Goal: Transaction & Acquisition: Purchase product/service

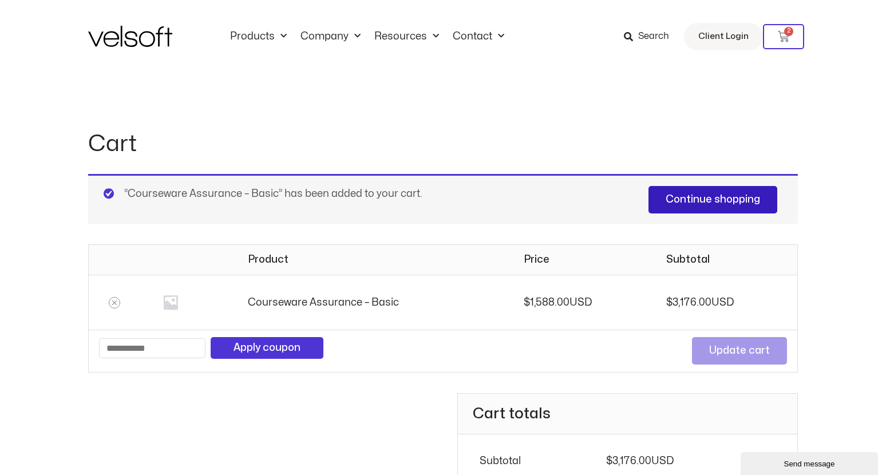
click at [681, 195] on link "Continue shopping" at bounding box center [712, 199] width 129 height 27
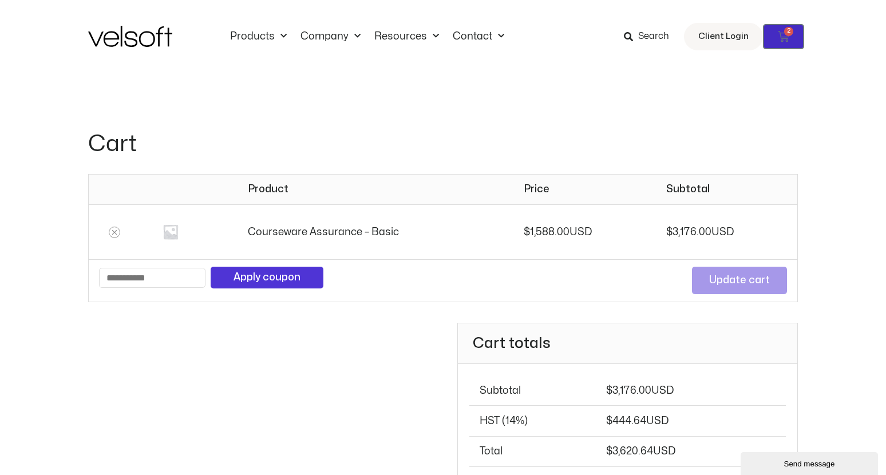
click at [776, 39] on link "$ 3,176.00 2 Cart" at bounding box center [783, 36] width 41 height 25
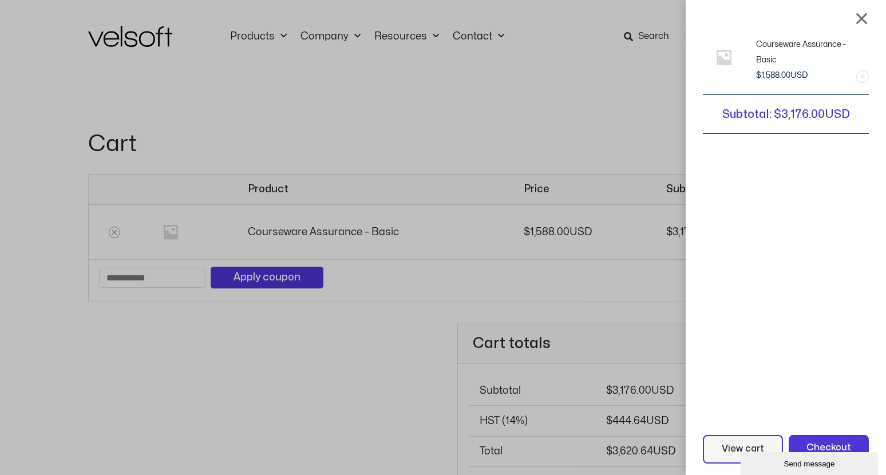
click at [868, 73] on link "Remove this item" at bounding box center [861, 76] width 11 height 11
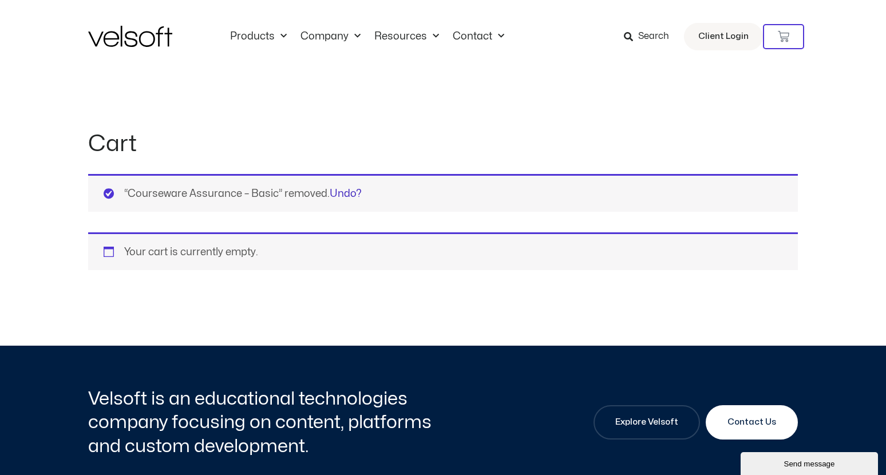
click at [346, 191] on link "Undo?" at bounding box center [346, 194] width 32 height 10
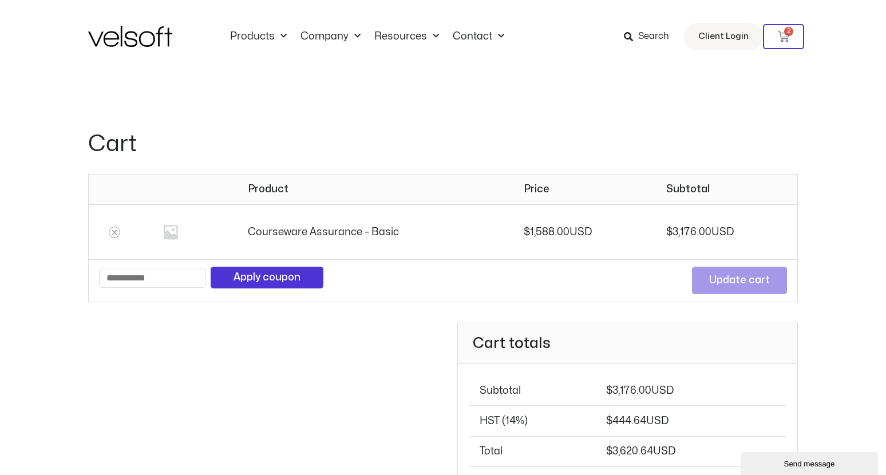
click at [293, 369] on div "Cart totals Subtotal $ 3,176.00 HST (14%) $ 444.64 Total $ 3,620.64 Proceed to …" at bounding box center [442, 442] width 709 height 238
click at [351, 236] on th "Courseware Assurance – Basic" at bounding box center [375, 231] width 276 height 55
click at [787, 43] on link "$ 3,176.00 2 Cart" at bounding box center [783, 36] width 41 height 25
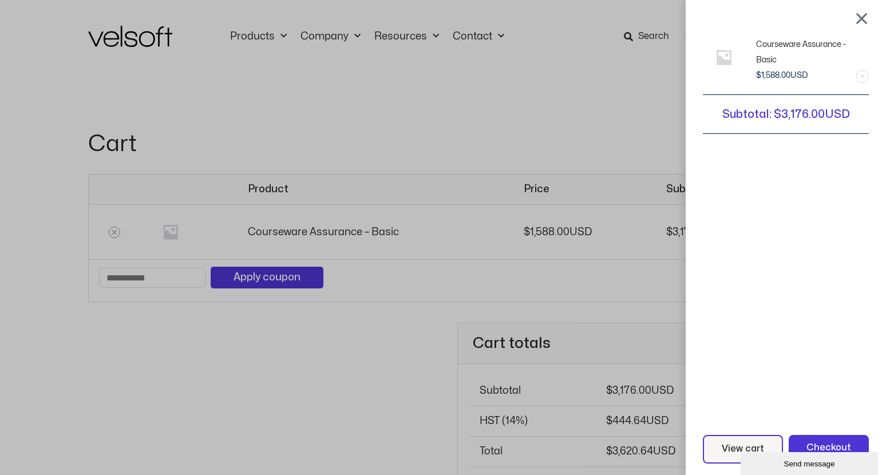
click at [537, 263] on div "Courseware Assurance - Basic 2 × $ 1,588.00 Subtotal: $ 3,176.00 View cart Chec…" at bounding box center [443, 237] width 886 height 475
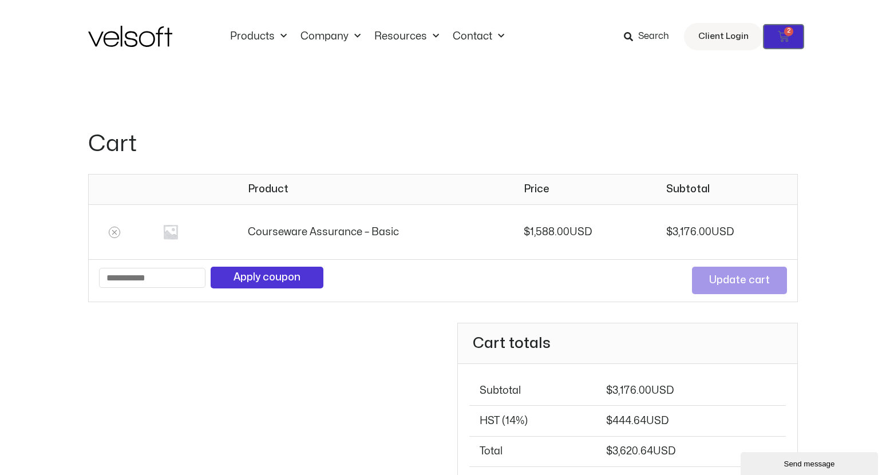
click at [781, 45] on link "$ 3,176.00 2 Cart" at bounding box center [783, 36] width 41 height 25
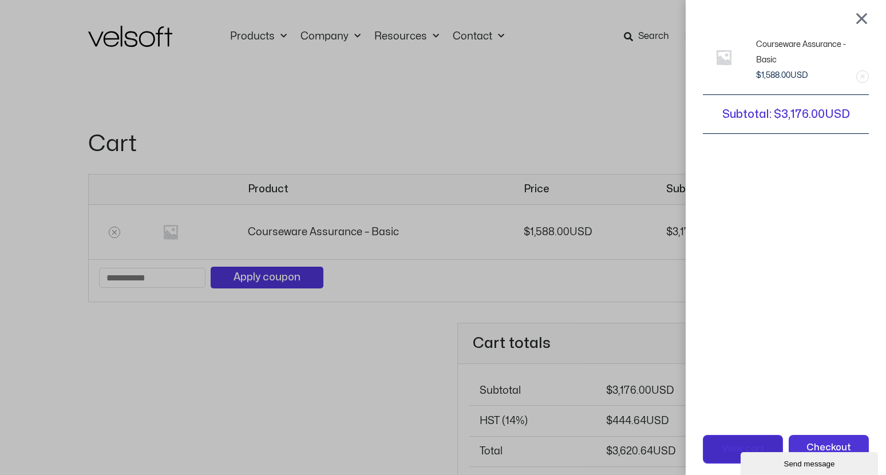
click at [731, 455] on span "View cart" at bounding box center [742, 449] width 42 height 15
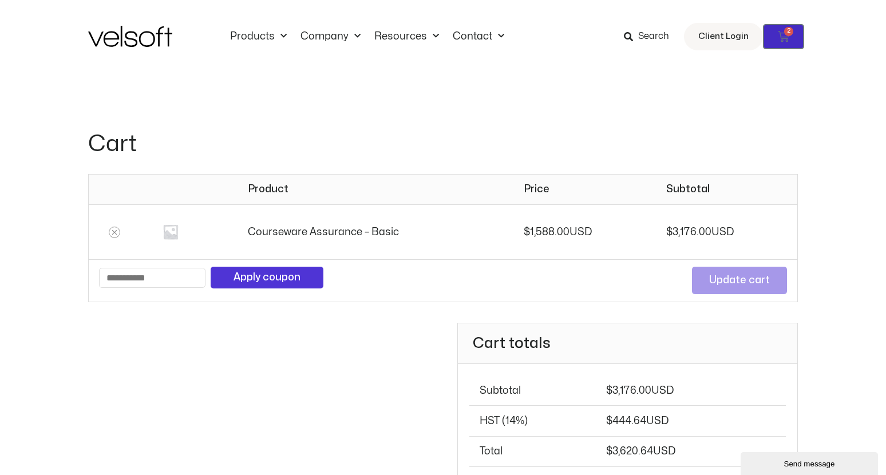
click at [788, 32] on span "2" at bounding box center [788, 31] width 9 height 9
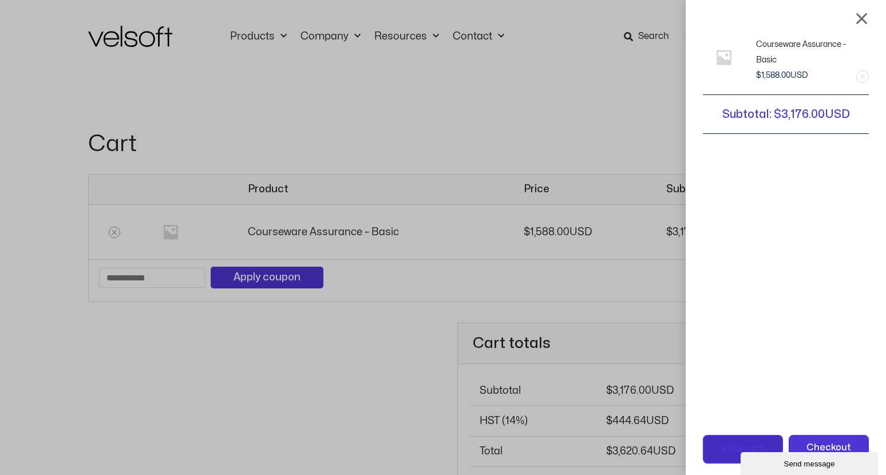
click at [729, 438] on link "View cart" at bounding box center [743, 449] width 80 height 29
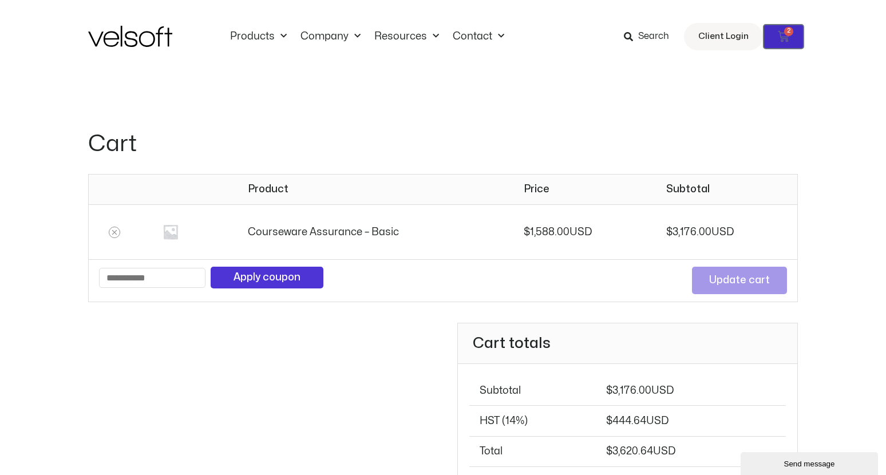
click at [778, 41] on icon at bounding box center [783, 36] width 11 height 11
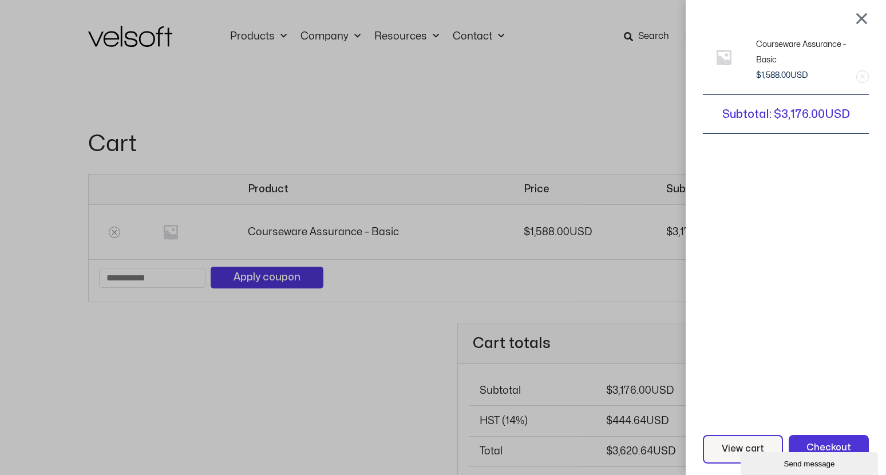
click at [868, 21] on div at bounding box center [861, 18] width 14 height 14
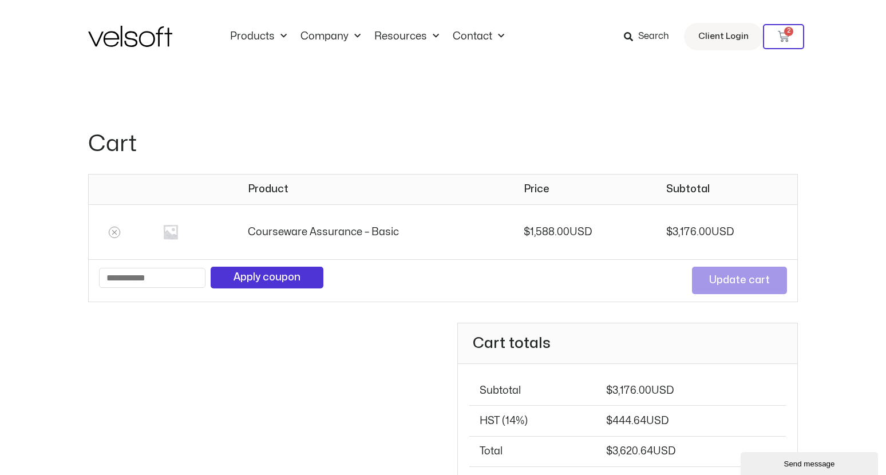
click at [277, 232] on th "Courseware Assurance – Basic" at bounding box center [375, 231] width 276 height 55
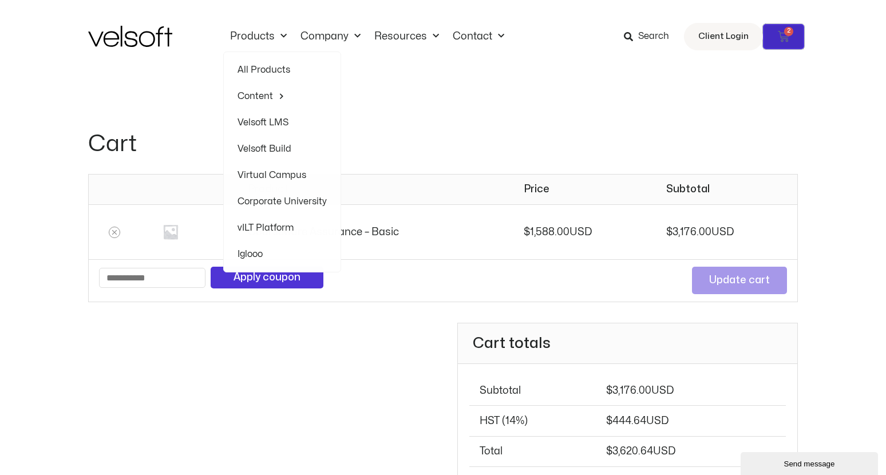
click at [794, 38] on link "$ 3,176.00 2 Cart" at bounding box center [783, 36] width 41 height 25
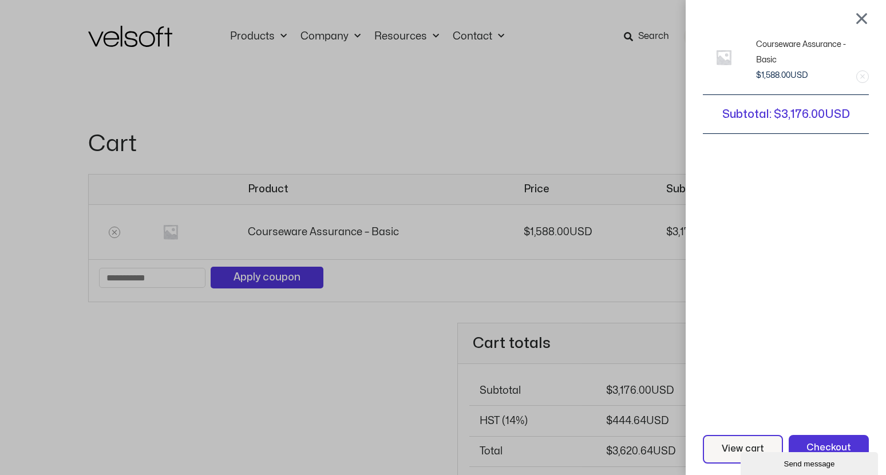
click at [868, 75] on link "Remove this item" at bounding box center [861, 76] width 11 height 11
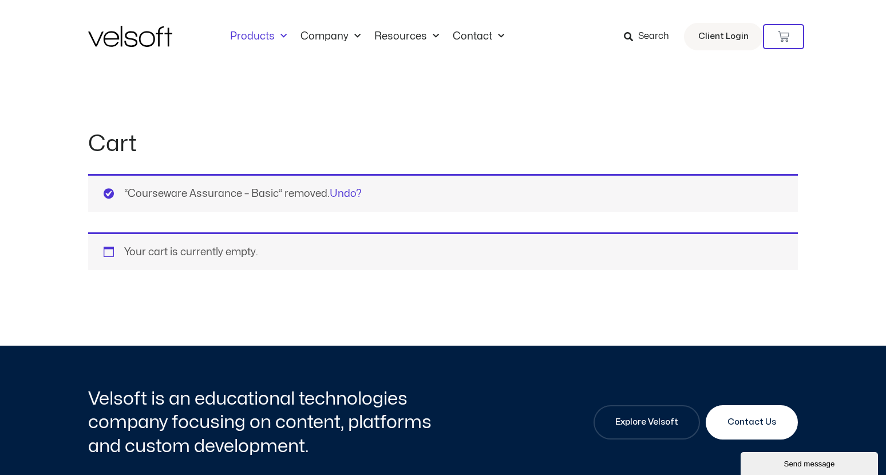
click at [280, 37] on span "Menu" at bounding box center [281, 36] width 12 height 19
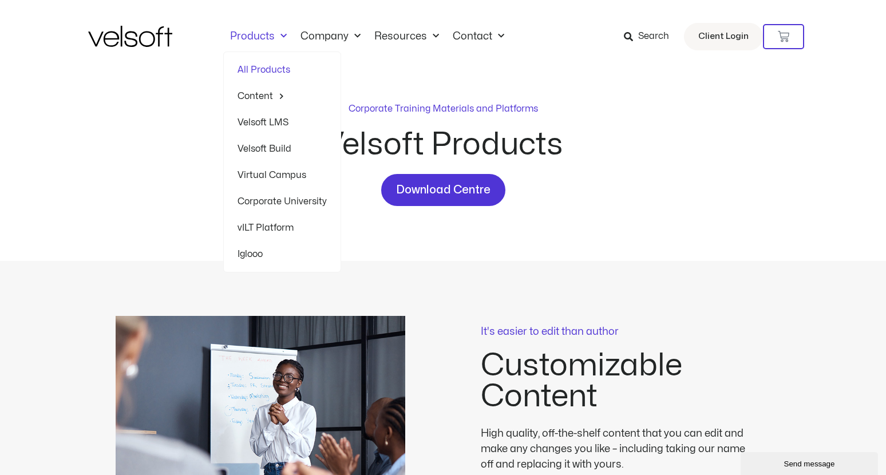
click at [269, 71] on link "All Products" at bounding box center [281, 70] width 89 height 26
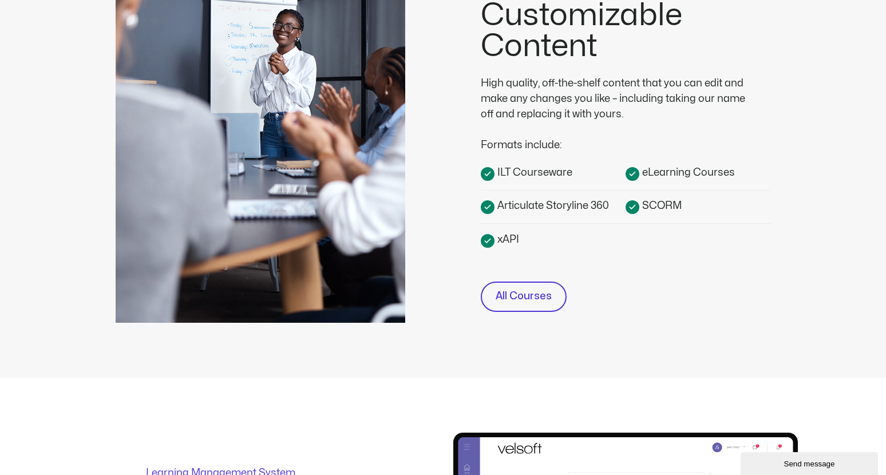
scroll to position [343, 0]
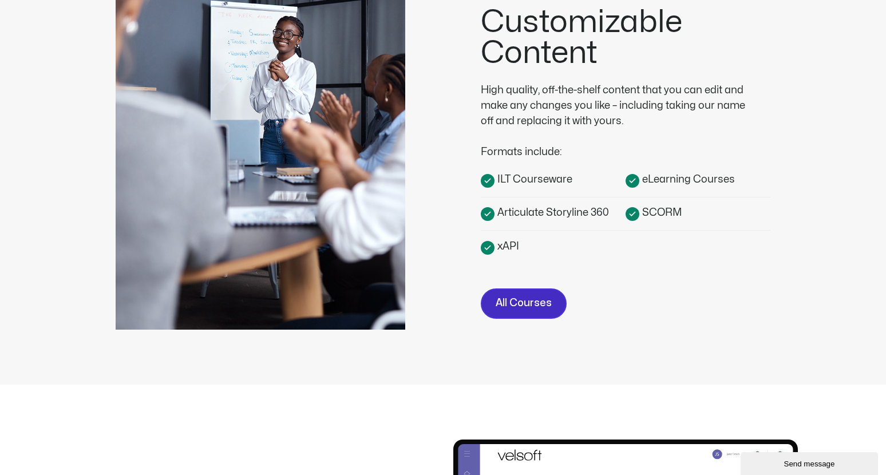
click at [526, 307] on span "All Courses" at bounding box center [523, 303] width 56 height 17
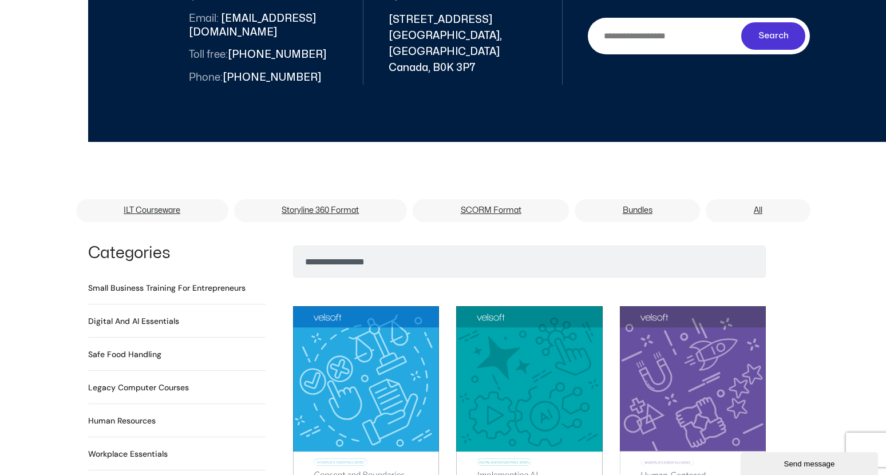
scroll to position [629, 0]
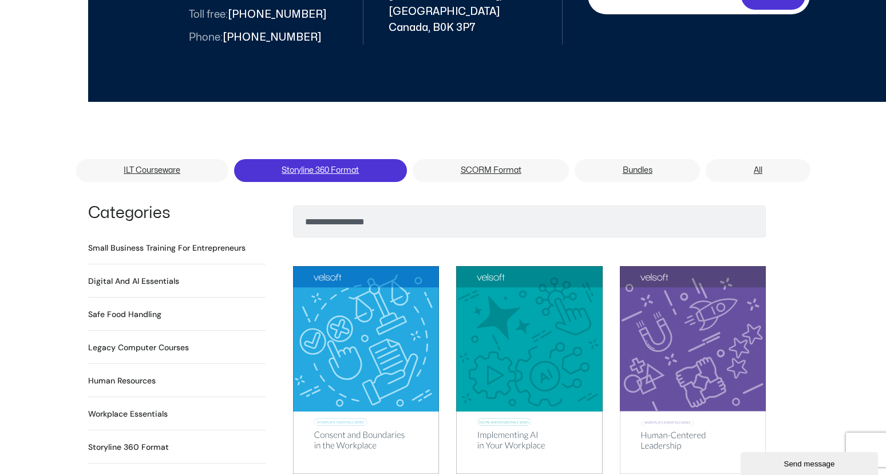
click at [334, 159] on link "Storyline 360 Format" at bounding box center [320, 170] width 173 height 23
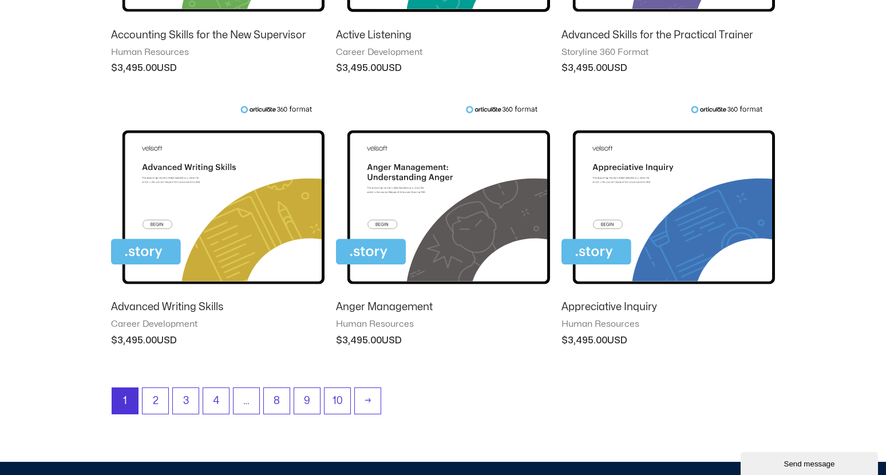
scroll to position [1030, 0]
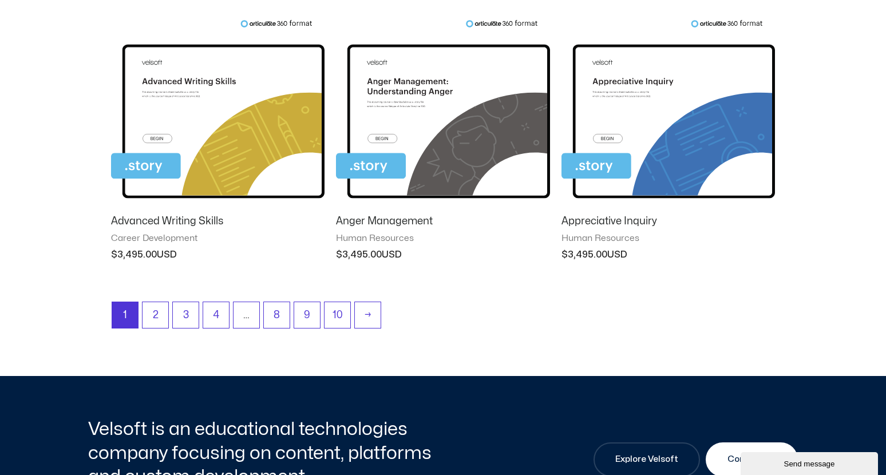
click at [154, 170] on img at bounding box center [217, 112] width 213 height 186
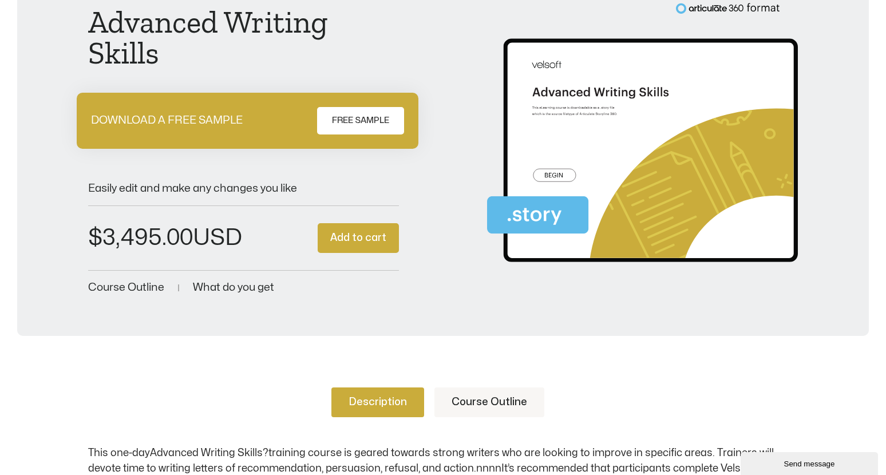
scroll to position [114, 0]
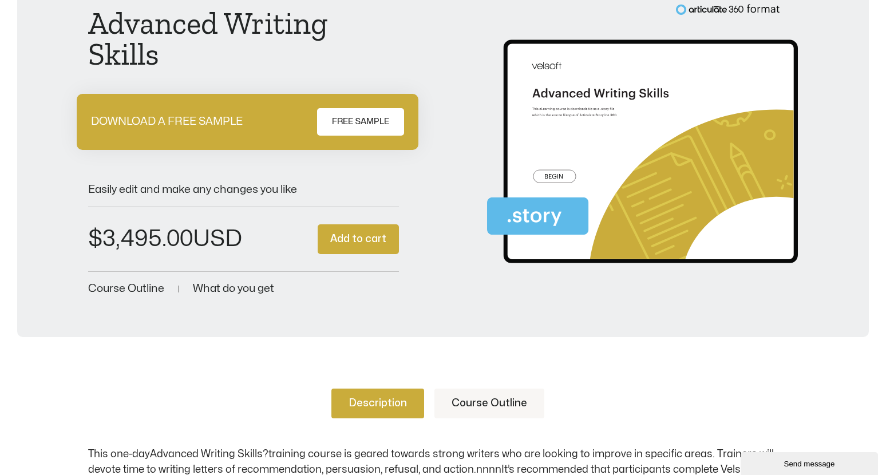
click at [374, 128] on span "FREE SAMPLE" at bounding box center [360, 122] width 57 height 14
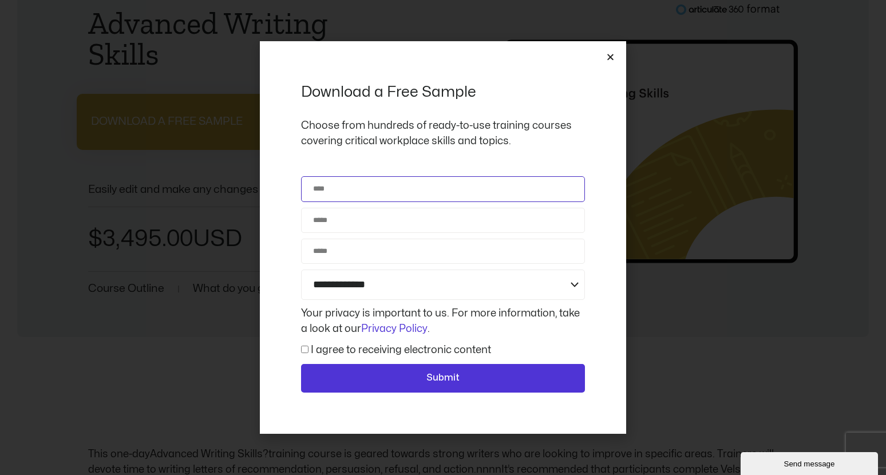
click at [373, 184] on input "Name" at bounding box center [443, 188] width 284 height 25
type input "**********"
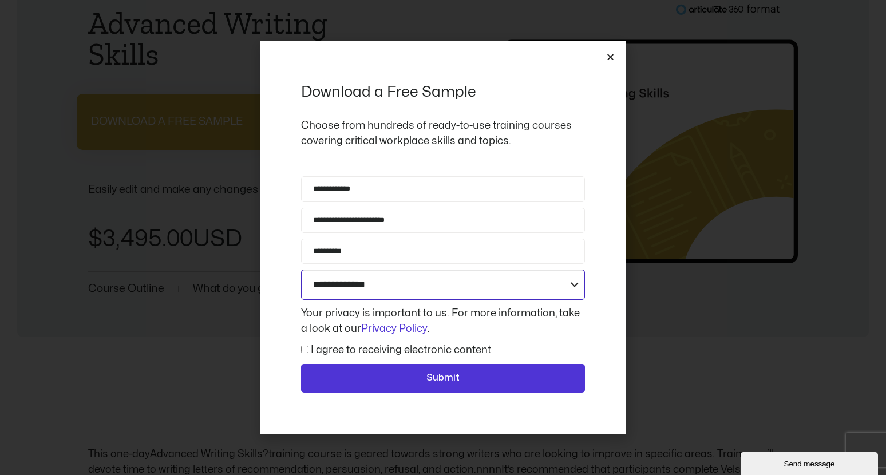
click at [569, 288] on select "**********" at bounding box center [443, 284] width 284 height 30
select select "**********"
click at [301, 269] on select "**********" at bounding box center [443, 284] width 284 height 30
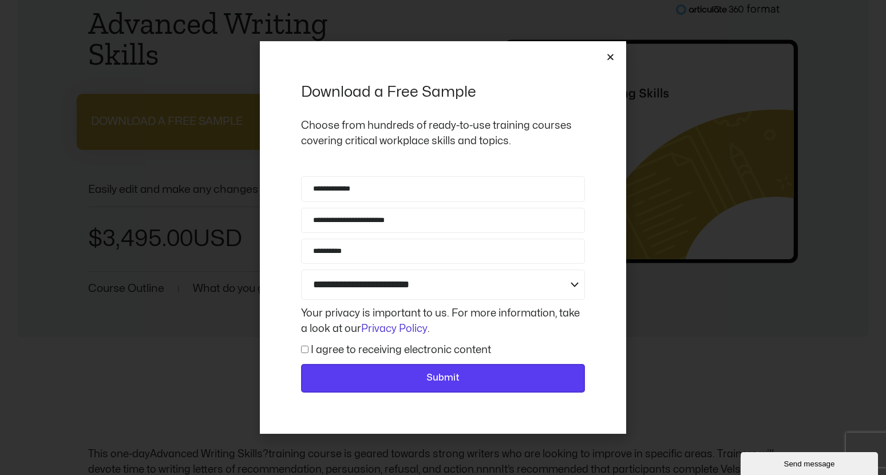
click at [386, 373] on span "Submit" at bounding box center [443, 378] width 254 height 15
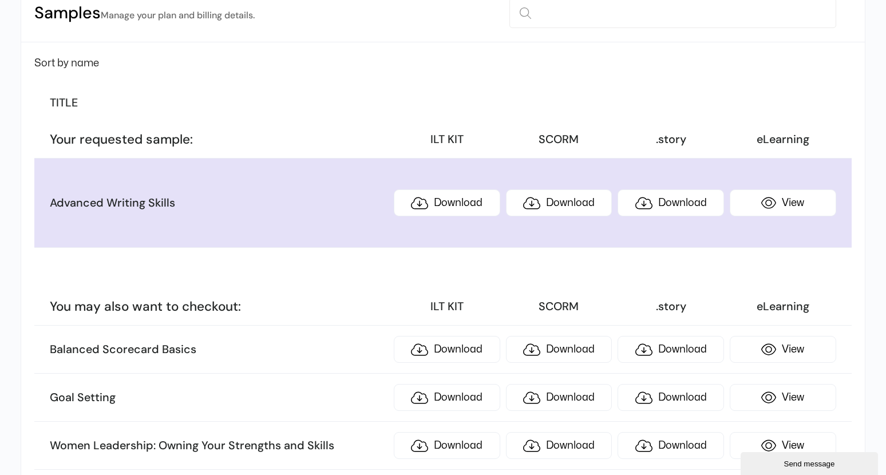
scroll to position [172, 0]
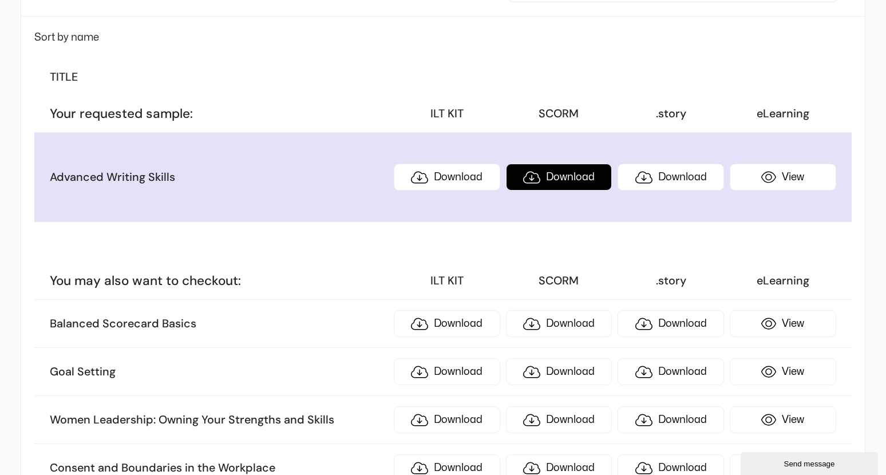
click at [558, 180] on link "Download" at bounding box center [559, 177] width 106 height 27
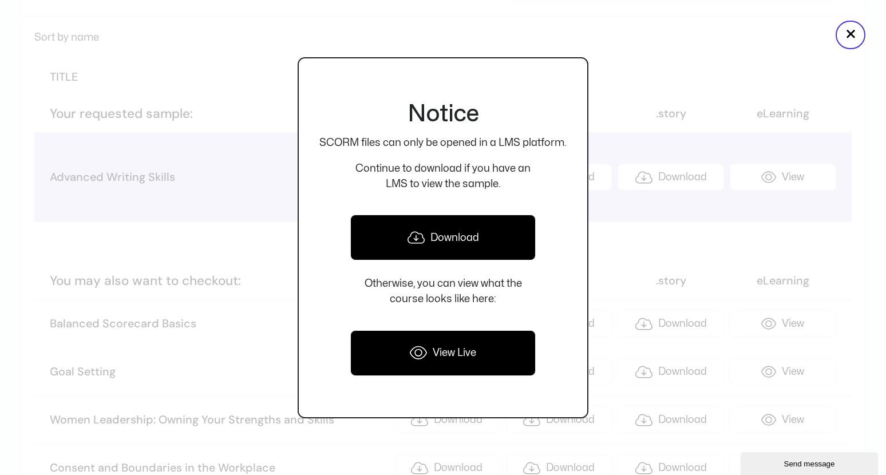
click at [442, 359] on link "View Live" at bounding box center [442, 353] width 185 height 46
click at [183, 241] on div at bounding box center [443, 237] width 886 height 475
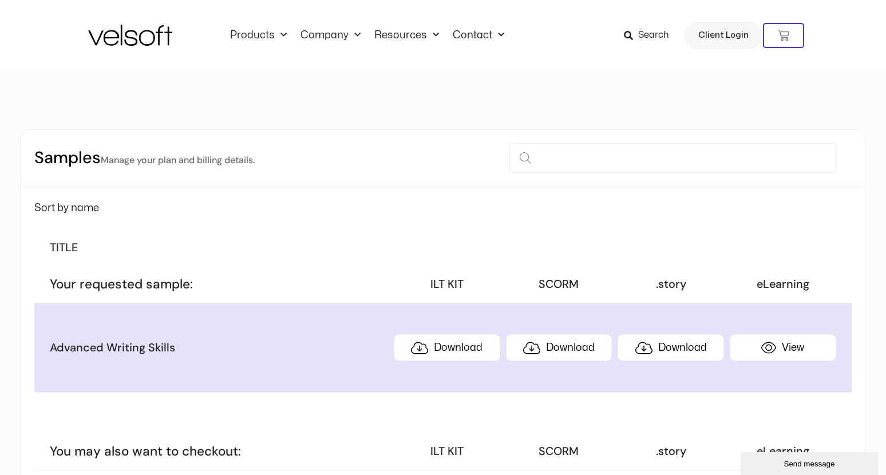
scroll to position [0, 0]
click at [281, 36] on span "Menu" at bounding box center [281, 36] width 12 height 19
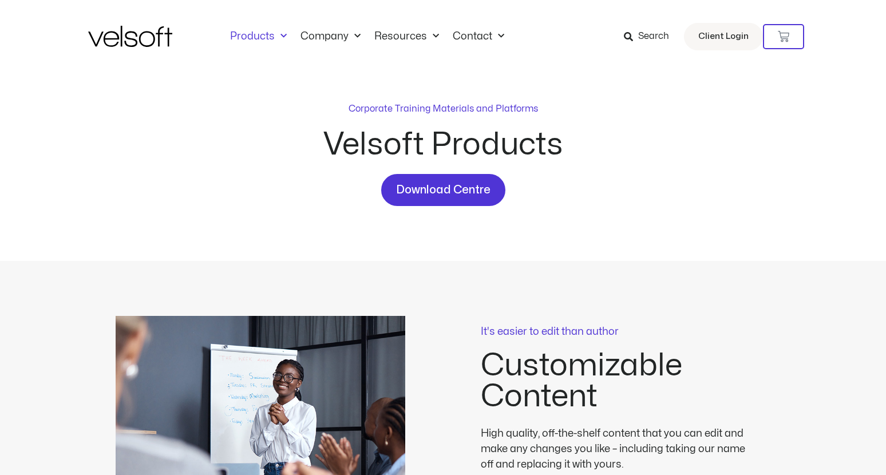
click at [244, 37] on link "Products" at bounding box center [258, 36] width 70 height 13
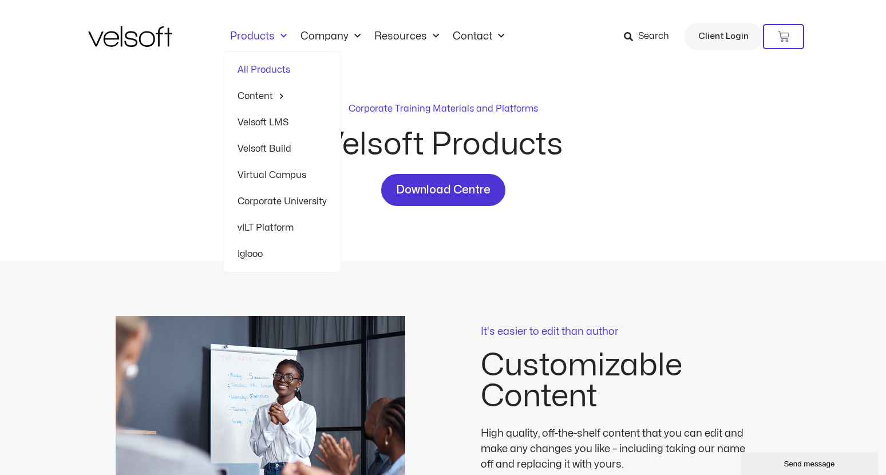
click at [245, 68] on link "All Products" at bounding box center [281, 70] width 89 height 26
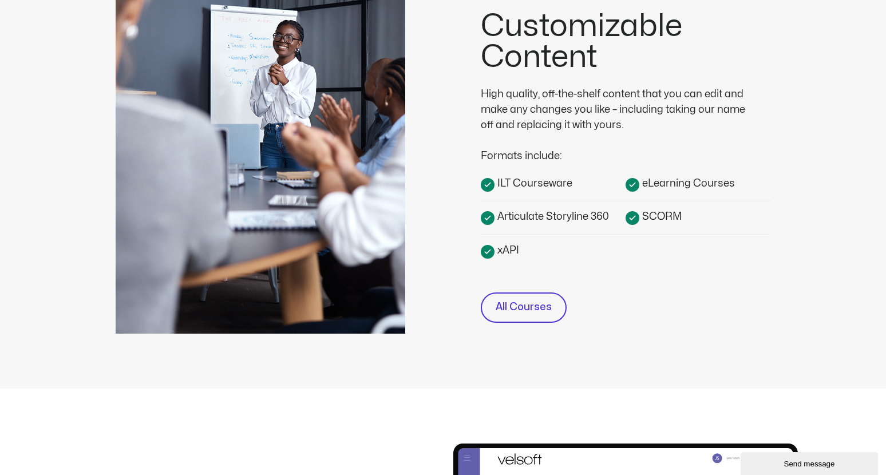
scroll to position [343, 0]
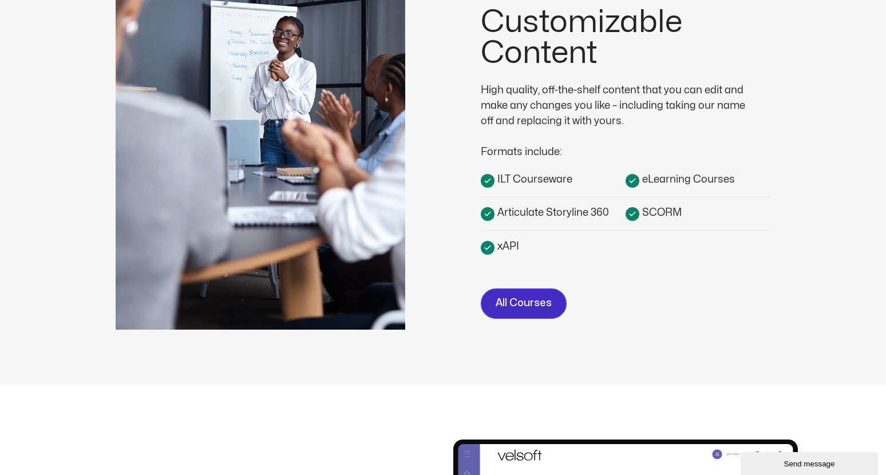
click at [515, 306] on span "All Courses" at bounding box center [523, 303] width 56 height 17
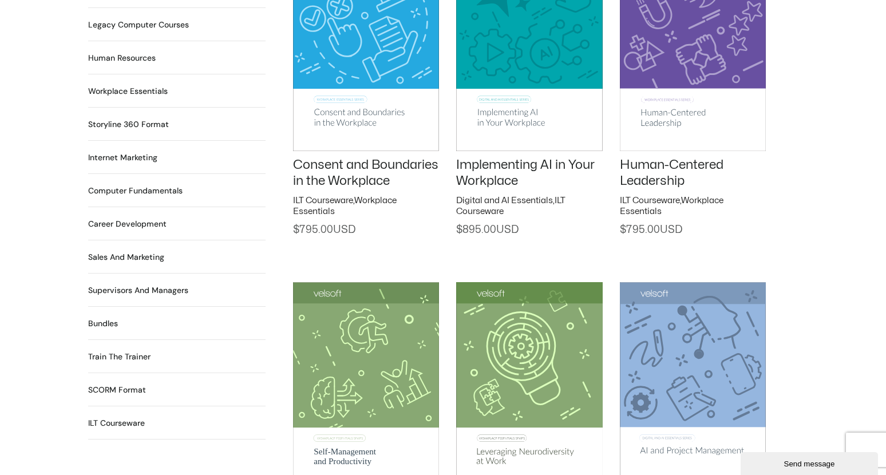
scroll to position [973, 0]
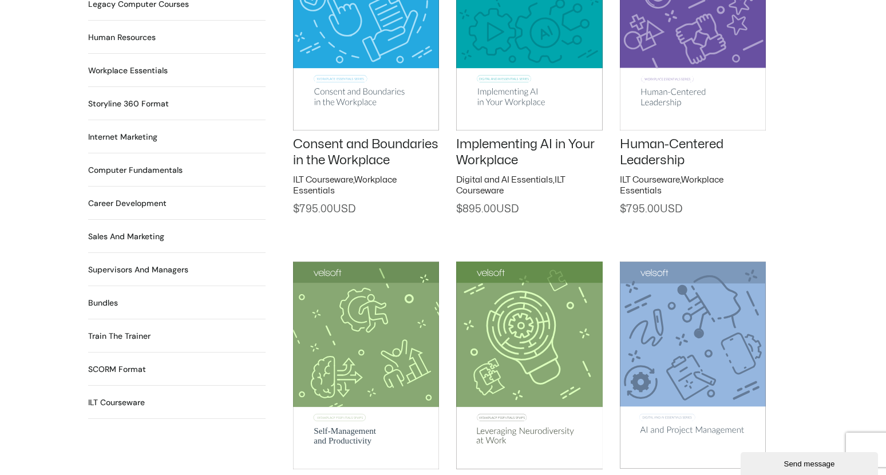
click at [106, 297] on h2 "Bundles 12 Products" at bounding box center [103, 303] width 30 height 12
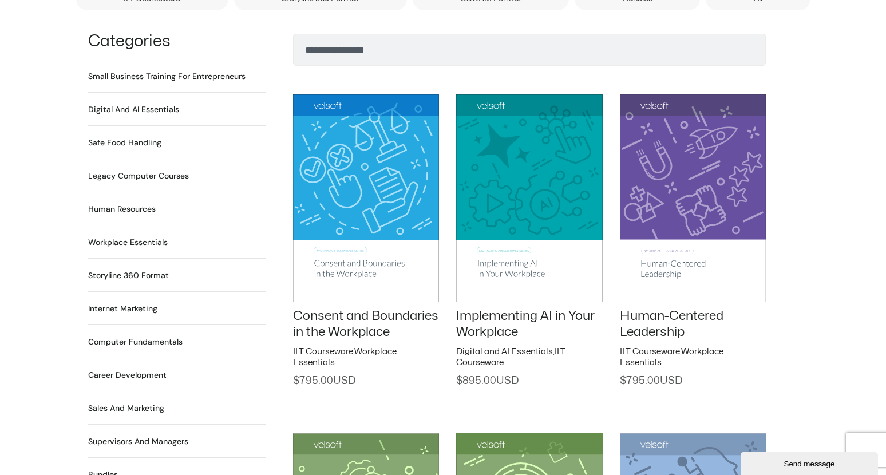
click at [109, 203] on h2 "Human Resources 64 Products" at bounding box center [122, 209] width 68 height 12
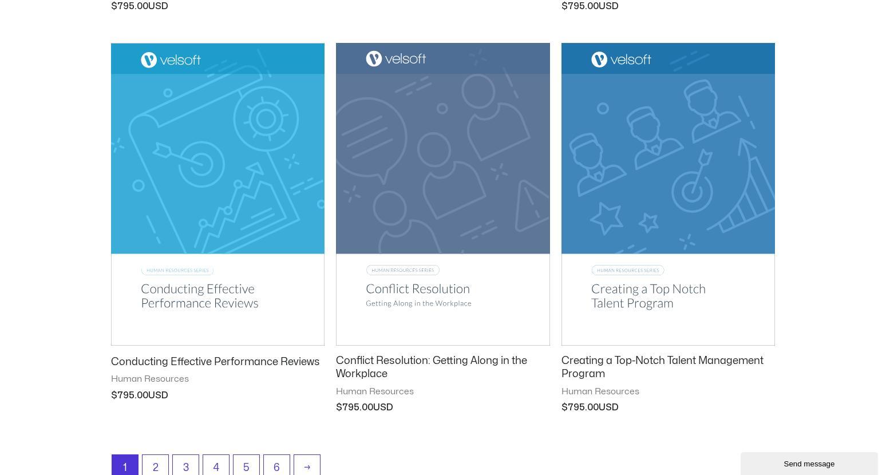
scroll to position [1373, 0]
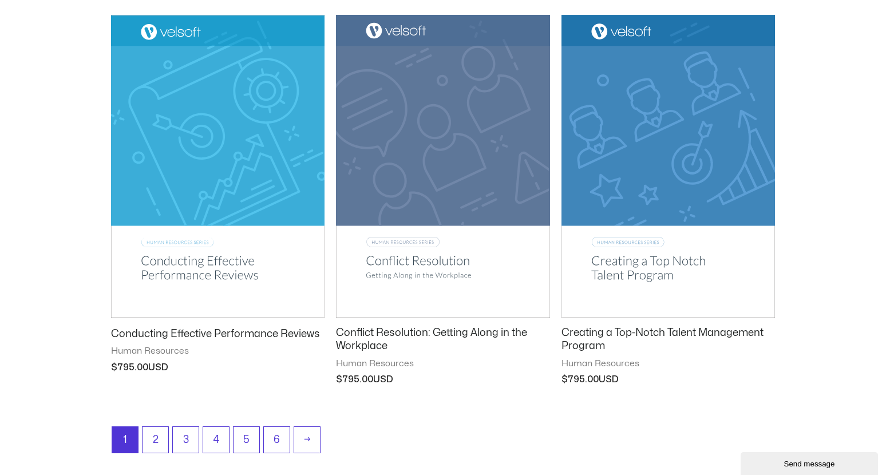
click at [367, 296] on img at bounding box center [442, 166] width 213 height 303
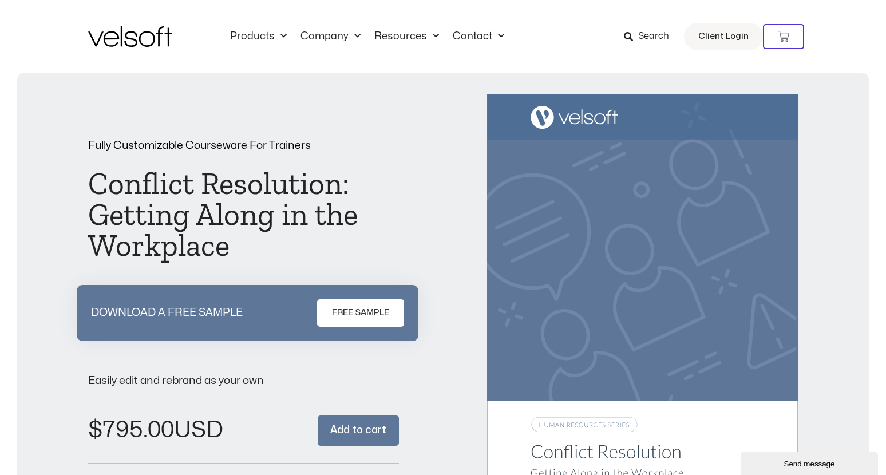
click at [352, 426] on button "Add to cart" at bounding box center [358, 430] width 81 height 30
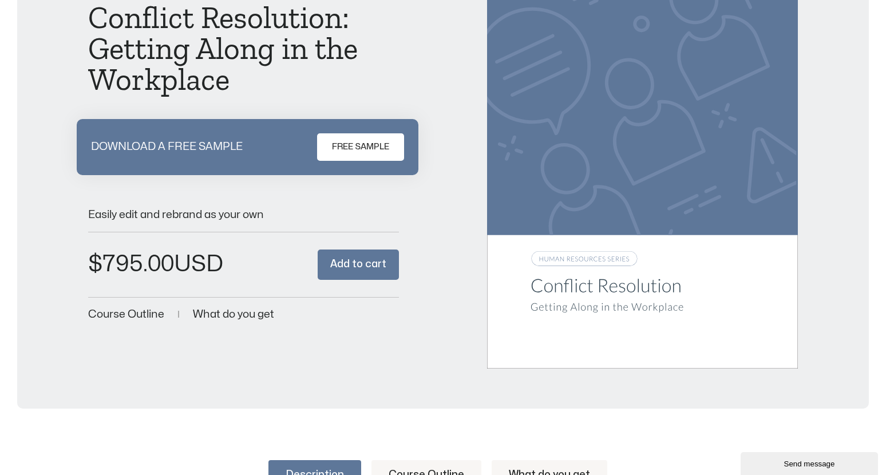
scroll to position [172, 0]
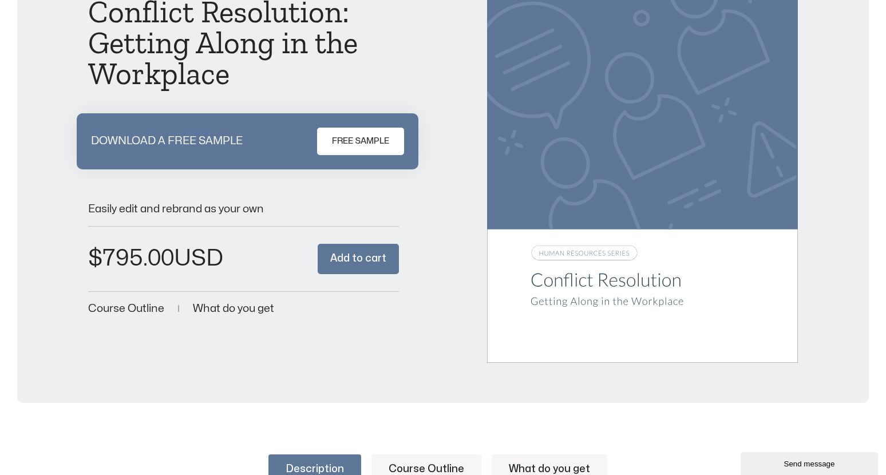
click at [146, 310] on span "Course Outline" at bounding box center [126, 308] width 76 height 11
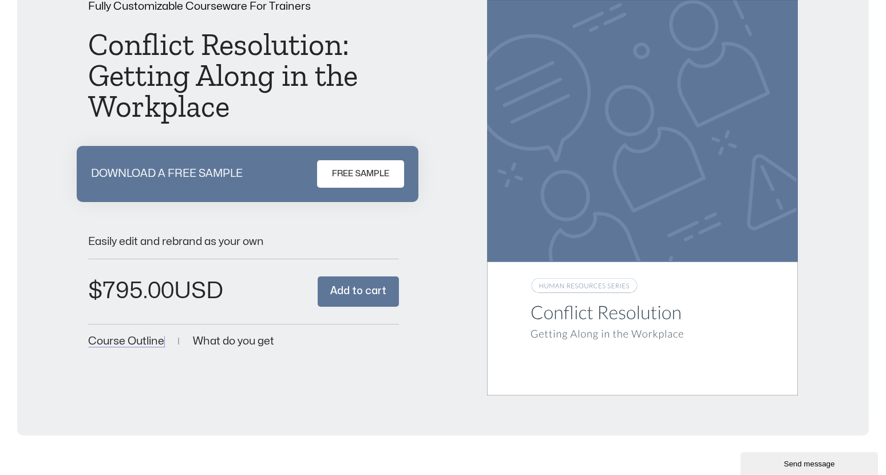
scroll to position [0, 0]
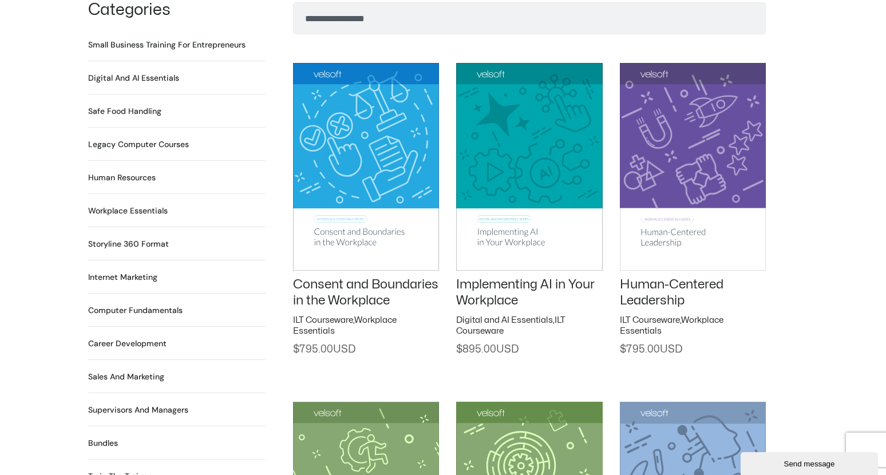
scroll to position [858, 0]
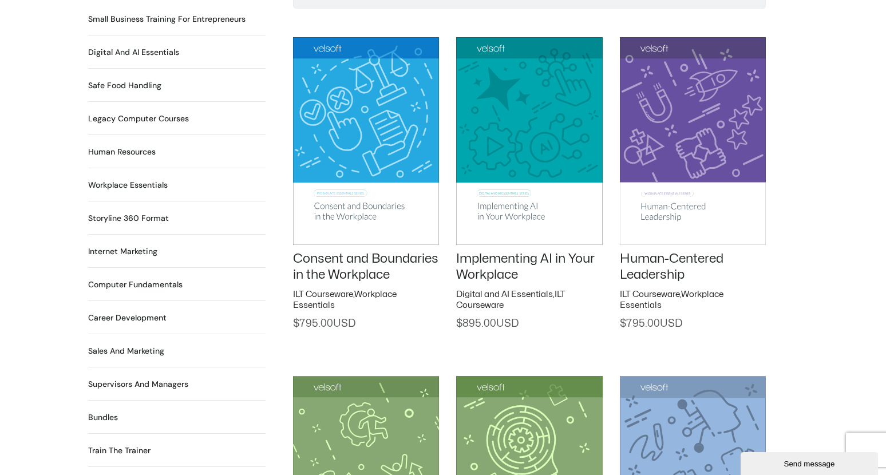
click at [118, 378] on h2 "Supervisors and Managers 90 Products" at bounding box center [138, 384] width 100 height 12
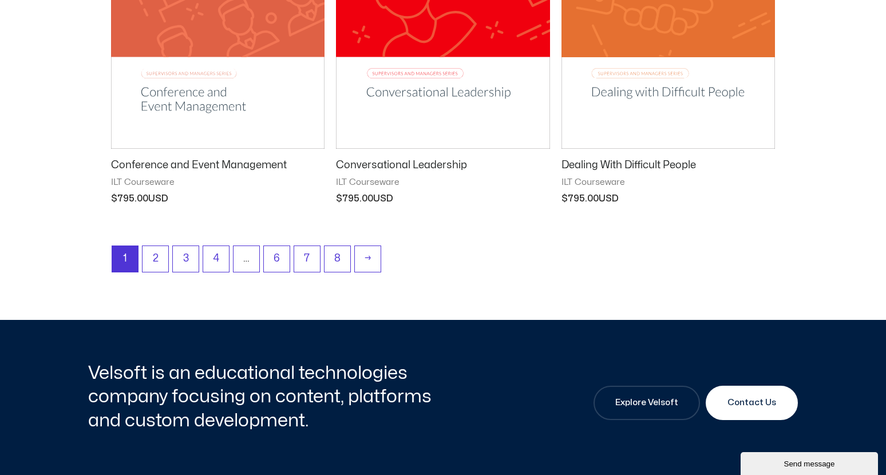
scroll to position [1545, 0]
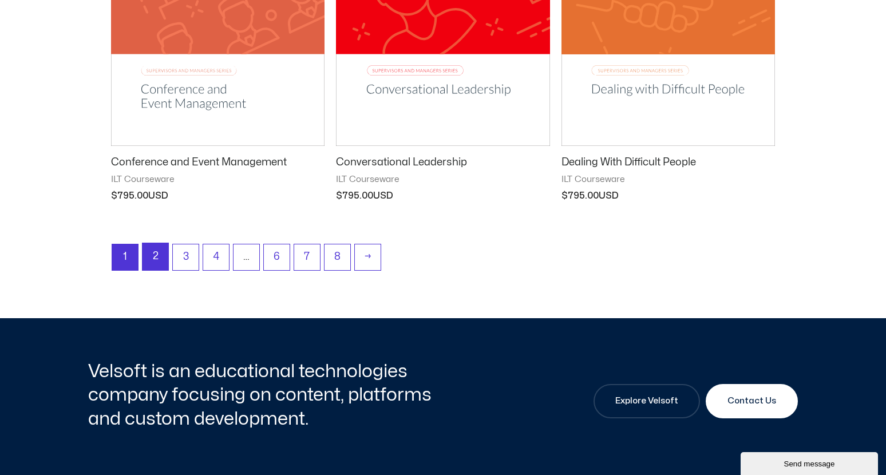
click at [158, 259] on link "2" at bounding box center [155, 256] width 26 height 27
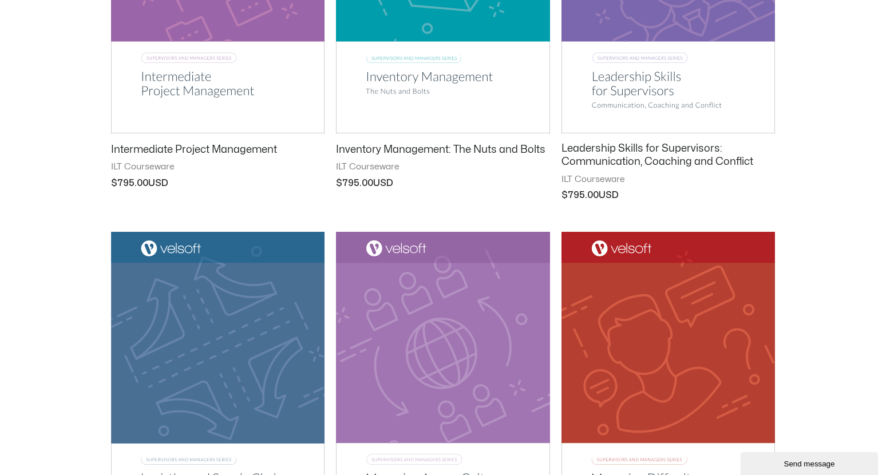
scroll to position [1201, 0]
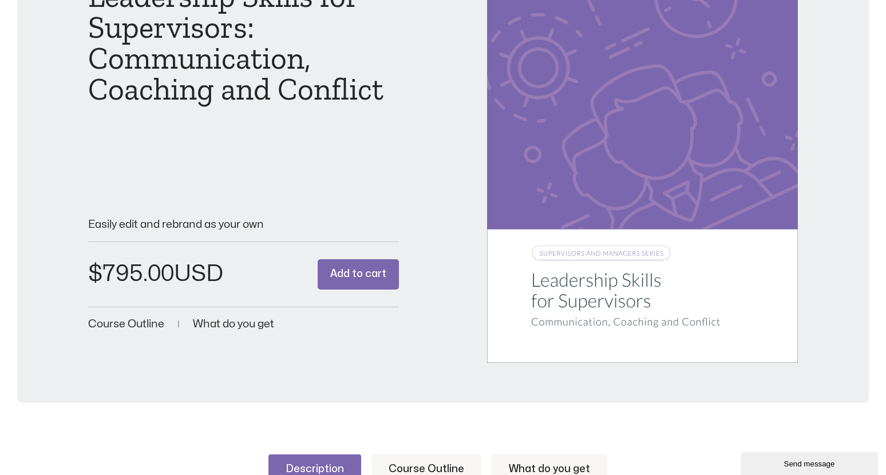
click at [123, 328] on span "Course Outline" at bounding box center [126, 324] width 76 height 11
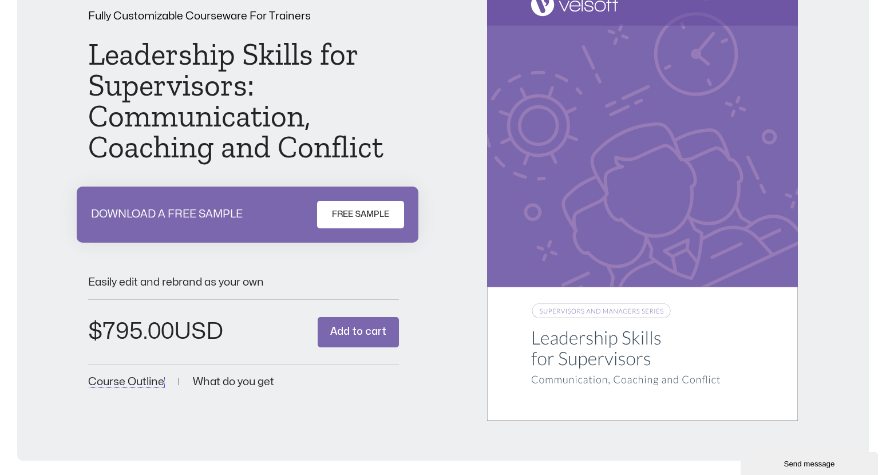
scroll to position [114, 0]
click at [345, 332] on button "Add to cart" at bounding box center [358, 331] width 81 height 30
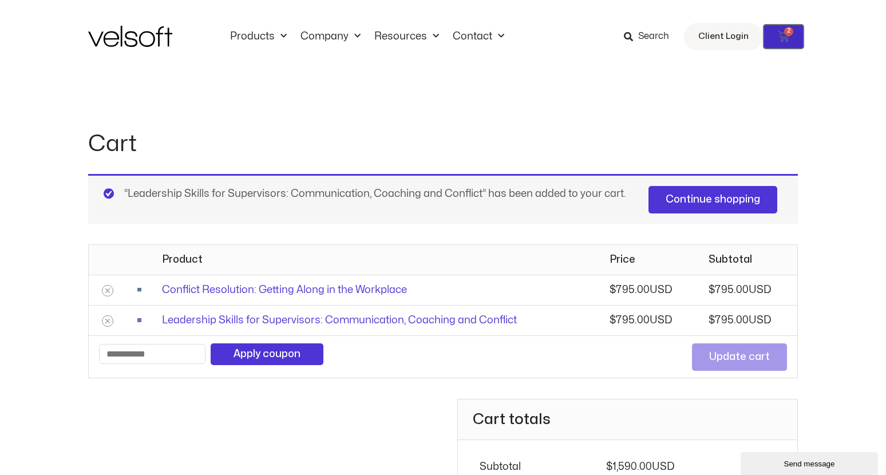
click at [783, 33] on icon at bounding box center [783, 36] width 11 height 11
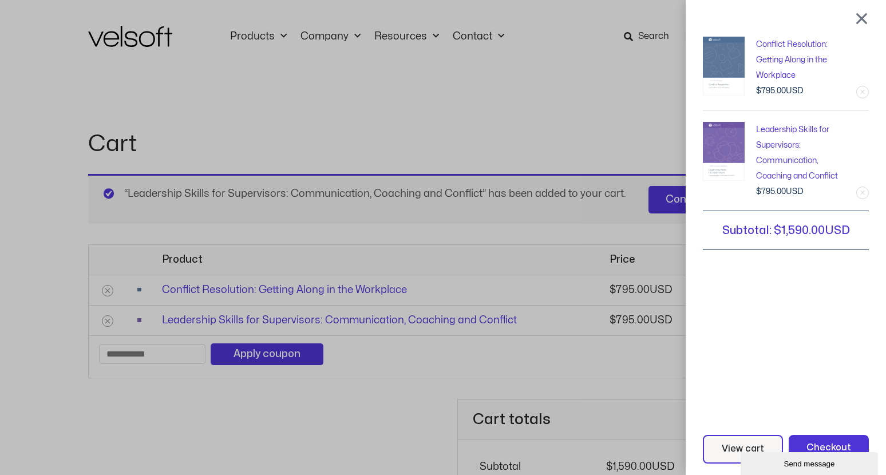
click at [260, 34] on div "Conflict Resolution: Getting Along in the Workplace 1 × $ 795.00 Leadership Ski…" at bounding box center [443, 237] width 886 height 475
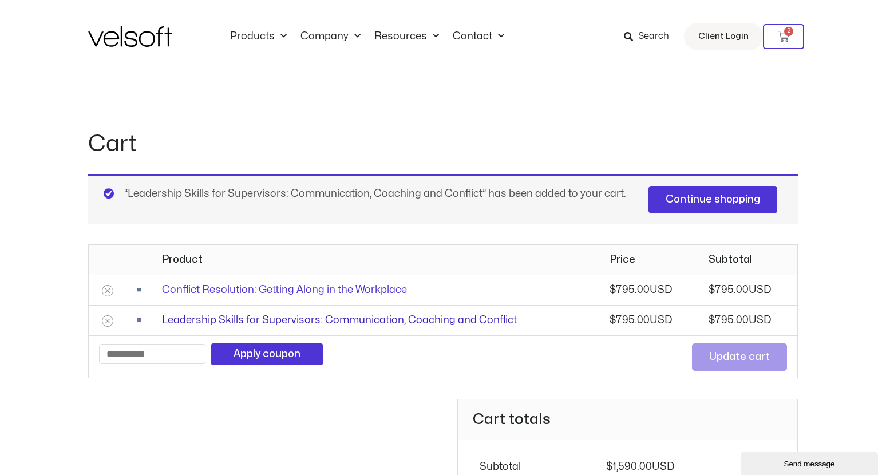
click at [259, 322] on link "Leadership Skills for Supervisors: Communication, Coaching and Conflict" at bounding box center [339, 320] width 355 height 10
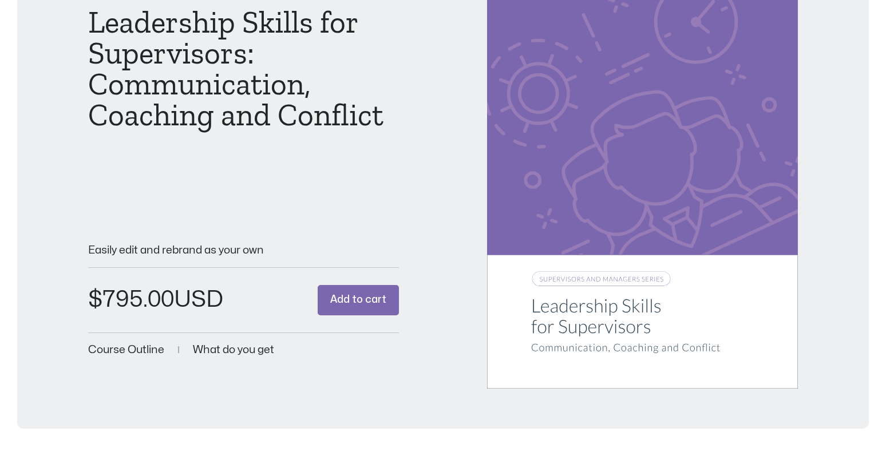
scroll to position [172, 0]
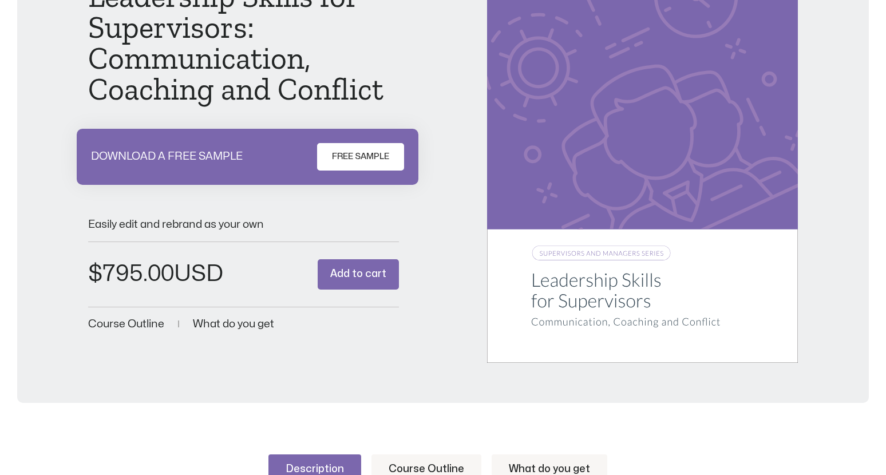
click at [138, 325] on span "Course Outline" at bounding box center [126, 324] width 76 height 11
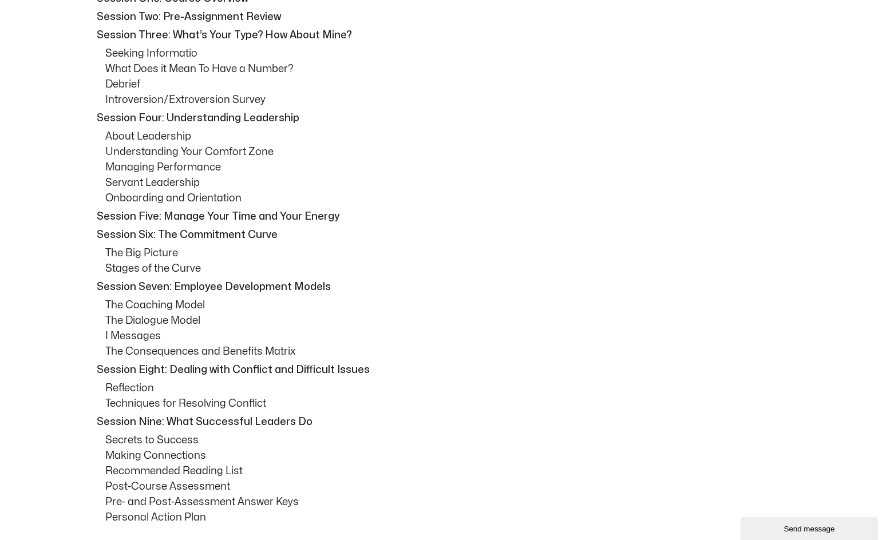
scroll to position [700, 0]
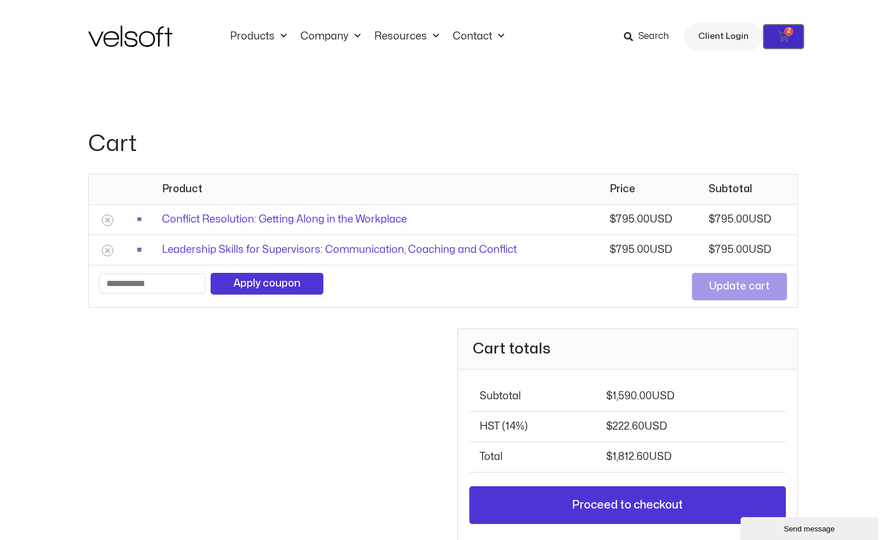
click at [780, 43] on link "$ 1,590.00 2 Cart" at bounding box center [783, 36] width 41 height 25
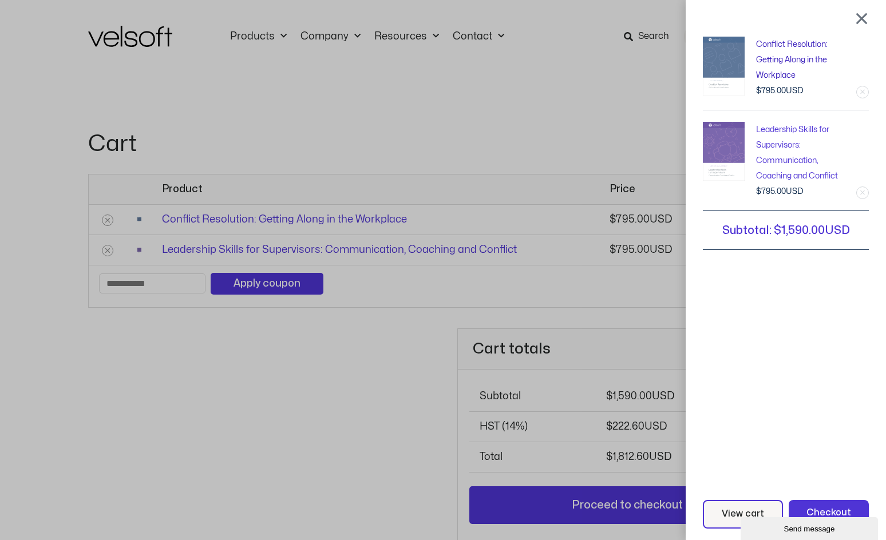
click at [782, 44] on link "Conflict Resolution: Getting Along in the Workplace" at bounding box center [792, 60] width 72 height 38
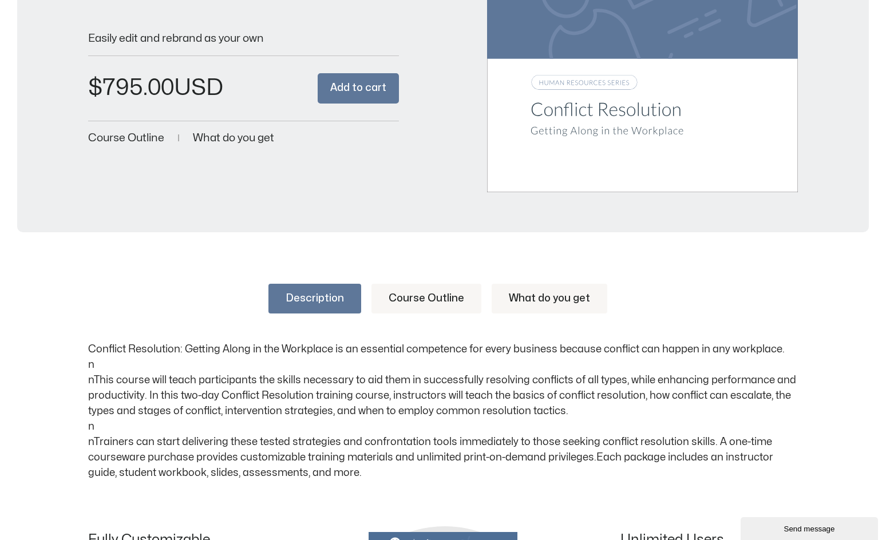
scroll to position [343, 0]
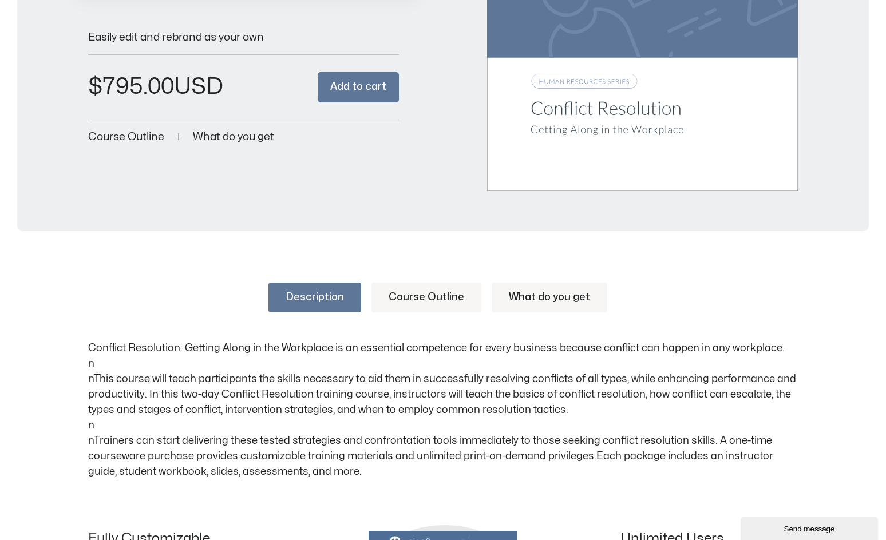
click at [128, 140] on span "Course Outline" at bounding box center [126, 137] width 76 height 11
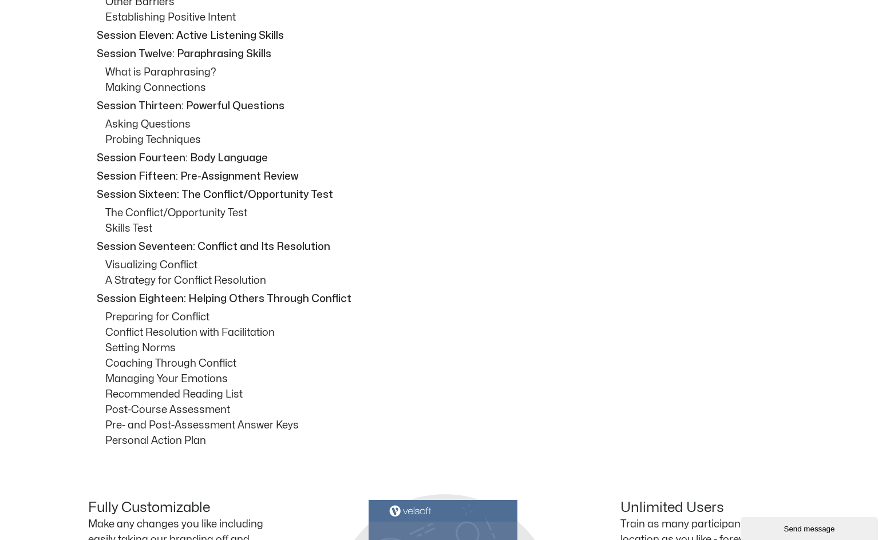
scroll to position [1119, 0]
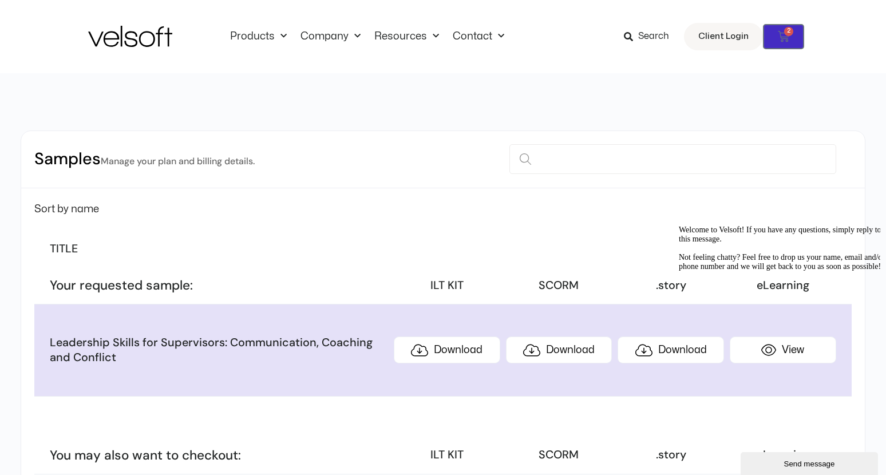
click at [780, 39] on icon at bounding box center [783, 36] width 11 height 11
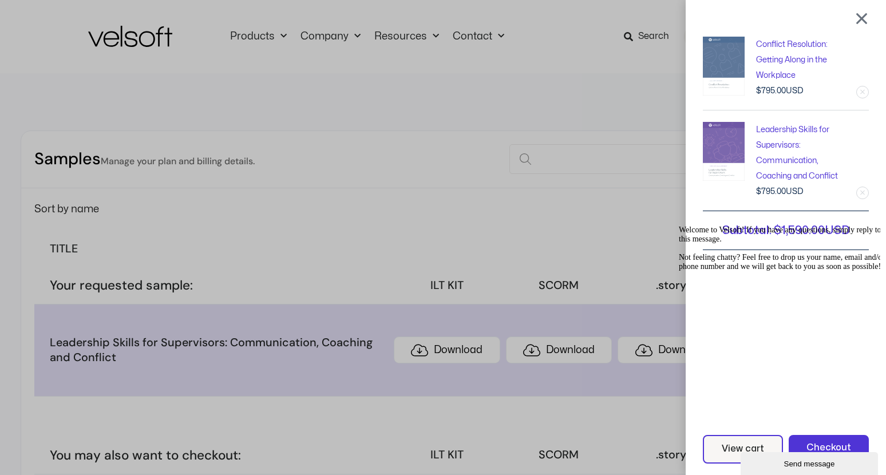
click at [868, 194] on link "Remove this item" at bounding box center [861, 192] width 11 height 11
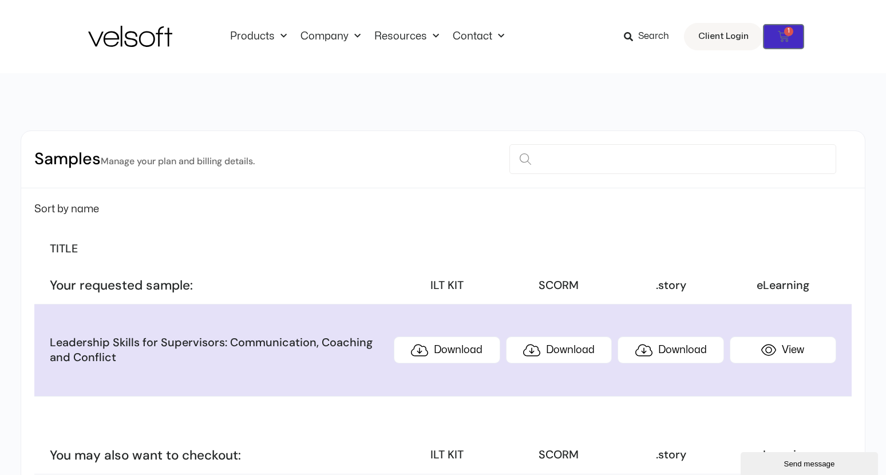
click at [779, 39] on icon at bounding box center [783, 36] width 11 height 11
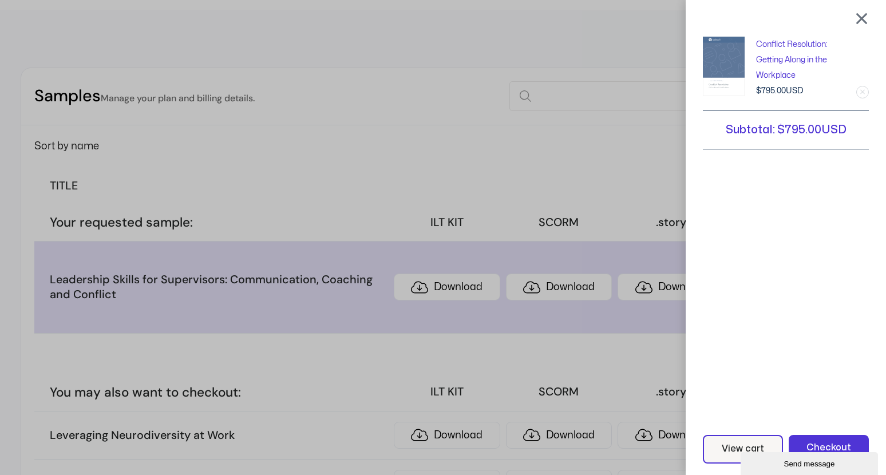
scroll to position [172, 0]
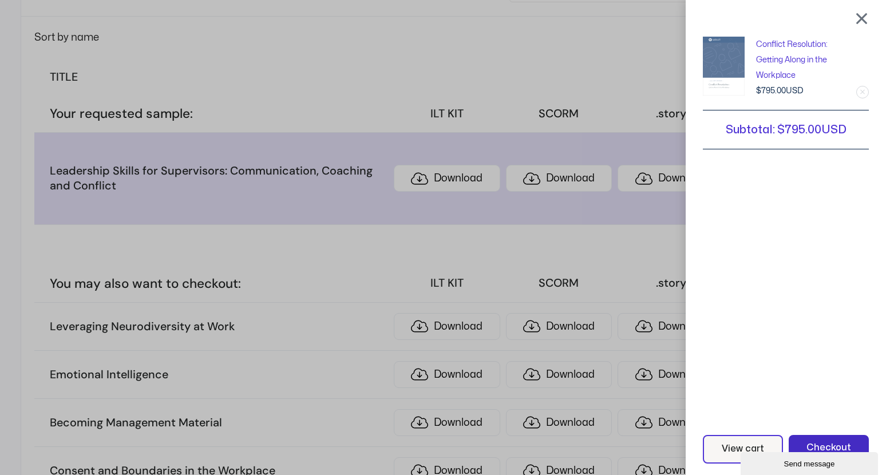
click at [840, 442] on span "Checkout" at bounding box center [828, 448] width 45 height 15
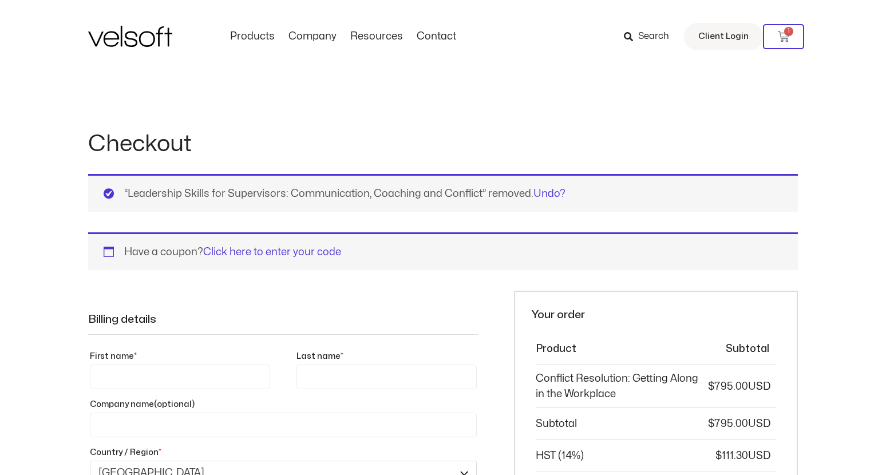
select select "**"
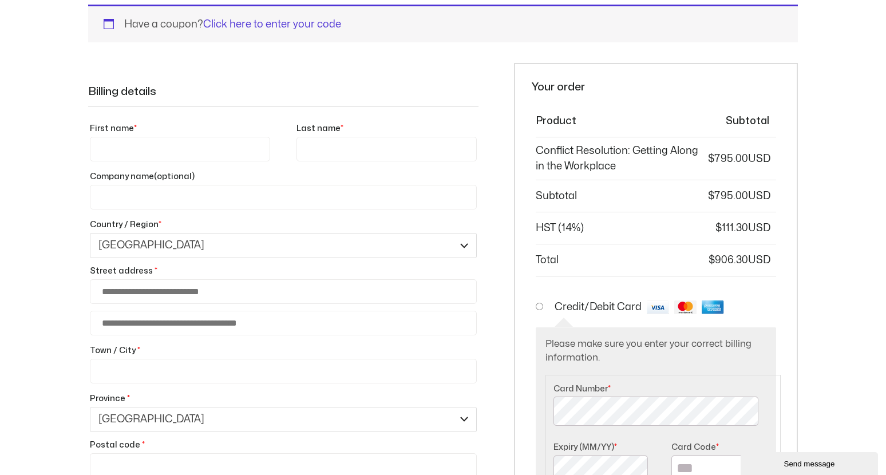
scroll to position [229, 0]
click at [128, 149] on input "First name *" at bounding box center [180, 148] width 180 height 25
type input "******"
type input "***"
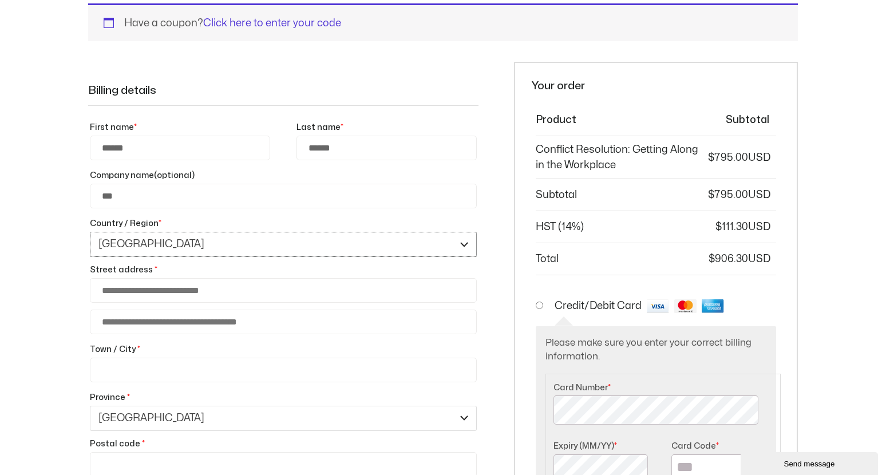
select select "**"
type input "**********"
type input "*********"
type input "****"
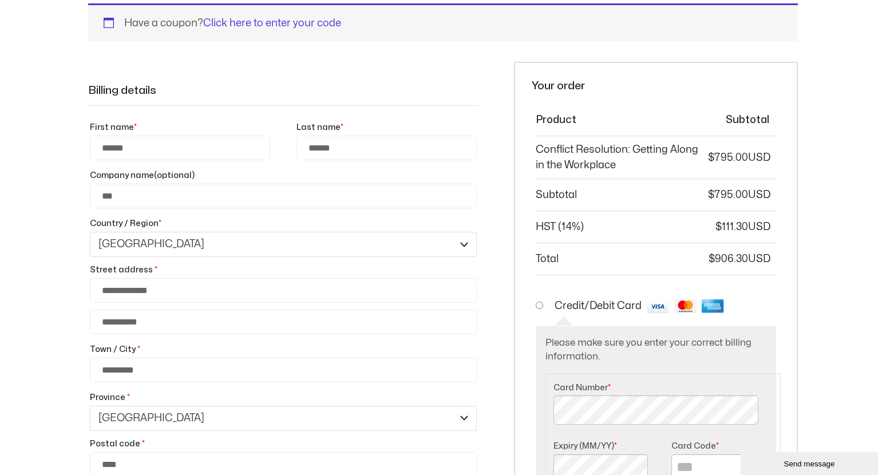
type input "**********"
select select "Checkout"
select select "**"
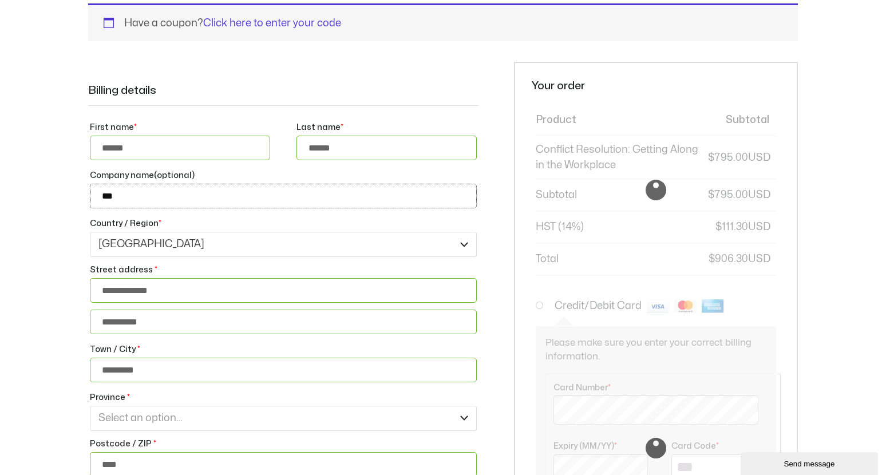
drag, startPoint x: 114, startPoint y: 201, endPoint x: 99, endPoint y: 199, distance: 15.1
click at [99, 199] on input "***" at bounding box center [283, 196] width 387 height 25
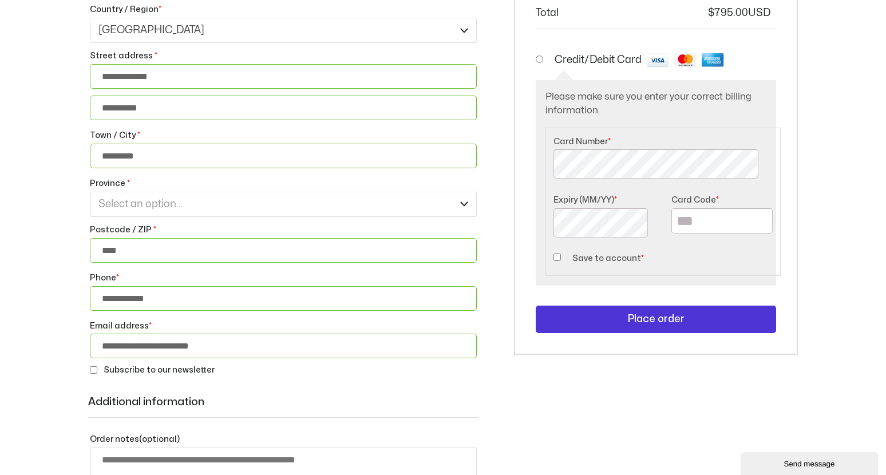
scroll to position [458, 0]
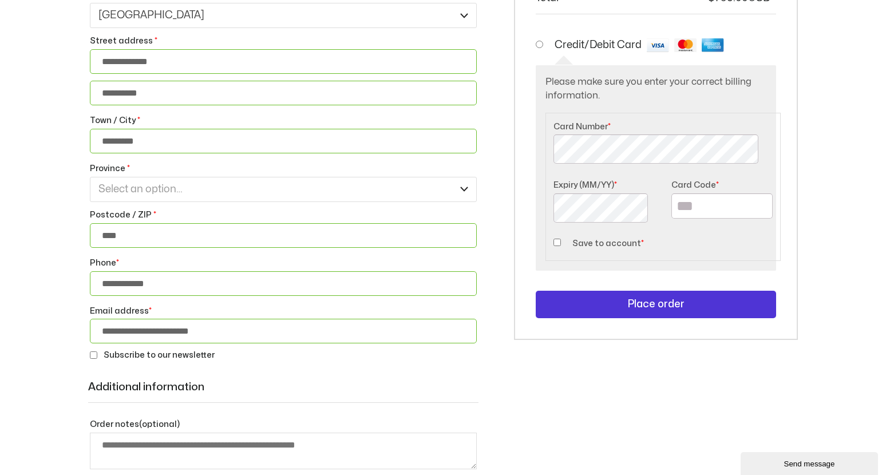
type input "**********"
click at [157, 102] on input "**********" at bounding box center [283, 93] width 387 height 25
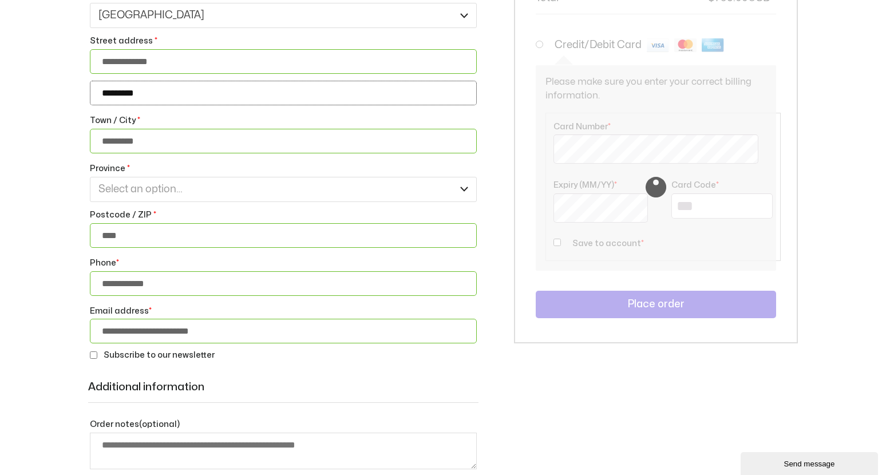
type input "*********"
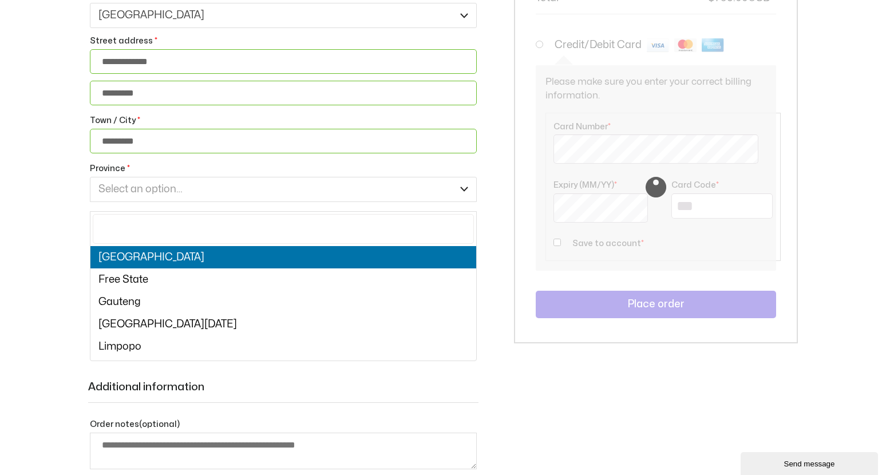
click at [216, 192] on span "Select an option…" at bounding box center [283, 189] width 387 height 25
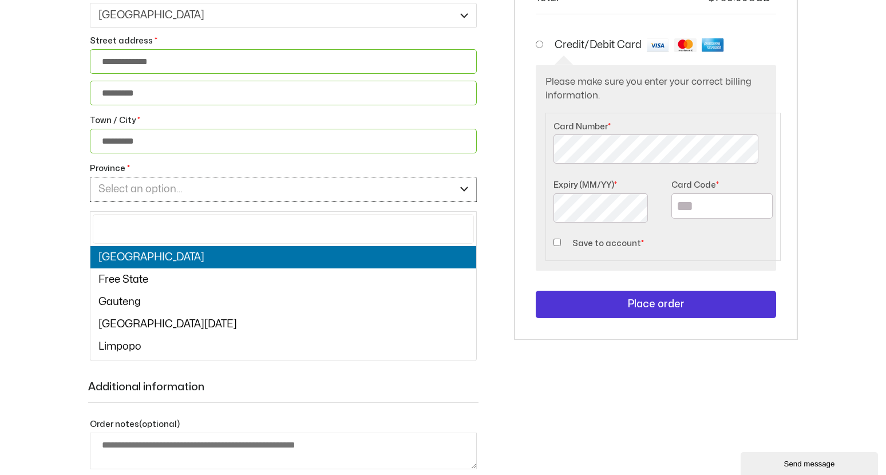
click at [462, 196] on span "Province" at bounding box center [467, 188] width 18 height 15
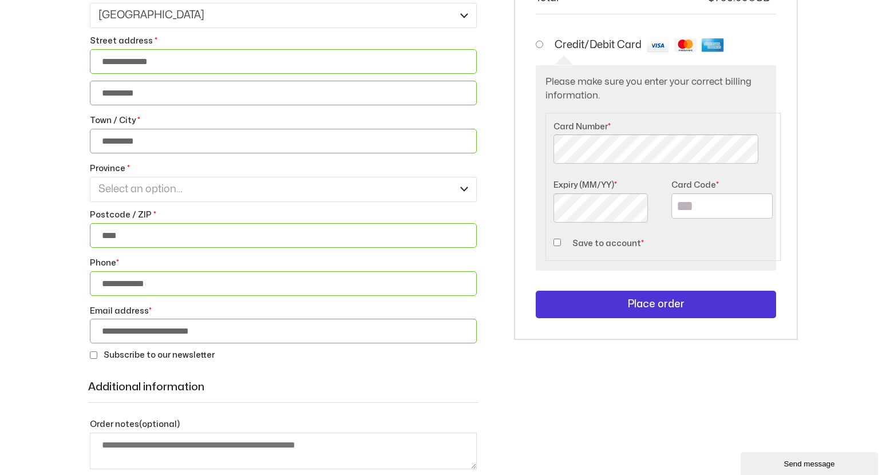
click at [461, 196] on span "Province" at bounding box center [467, 188] width 18 height 15
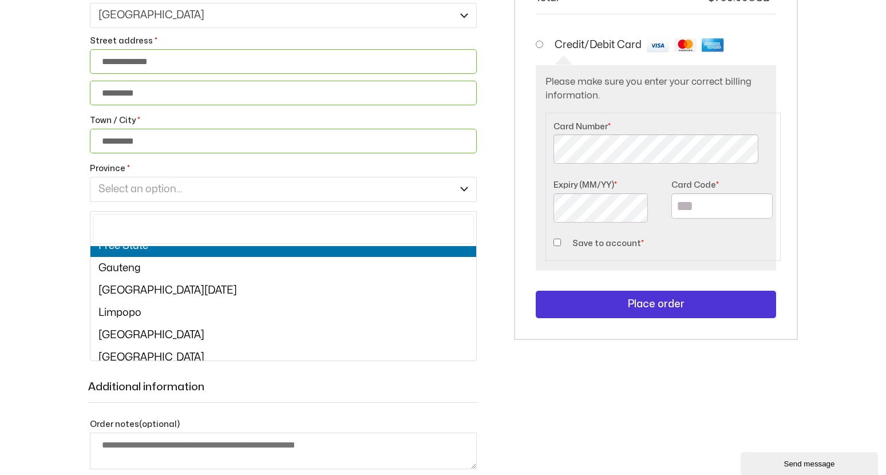
scroll to position [86, 0]
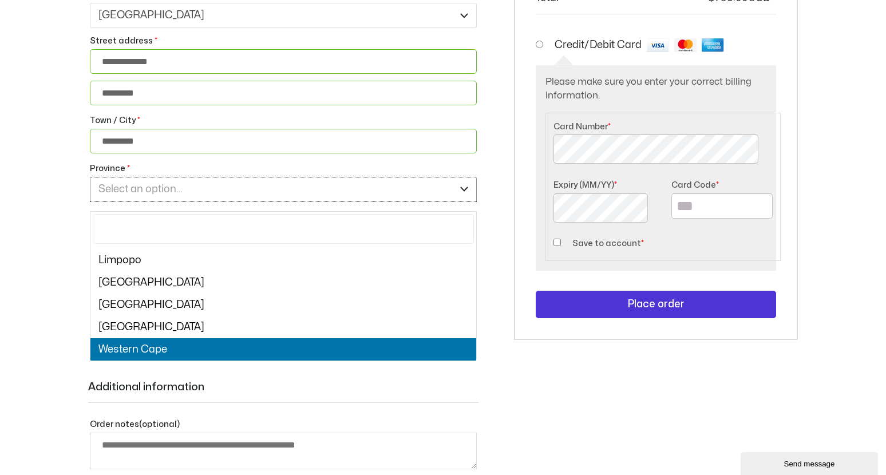
select select "**"
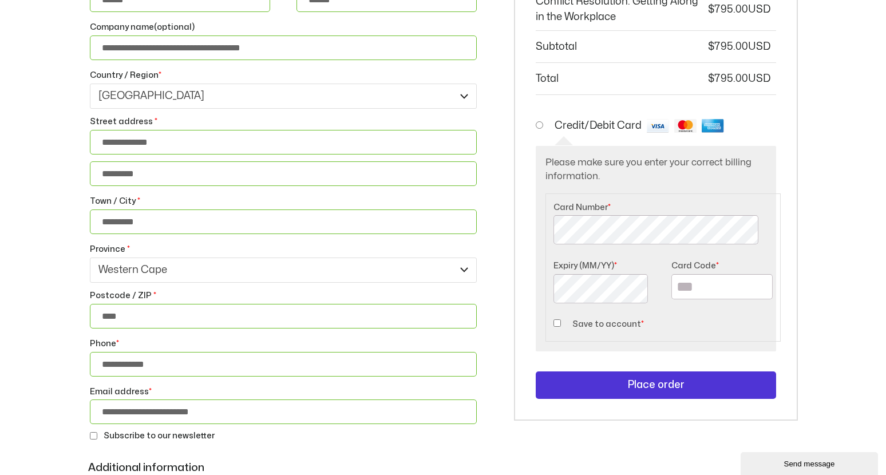
scroll to position [400, 0]
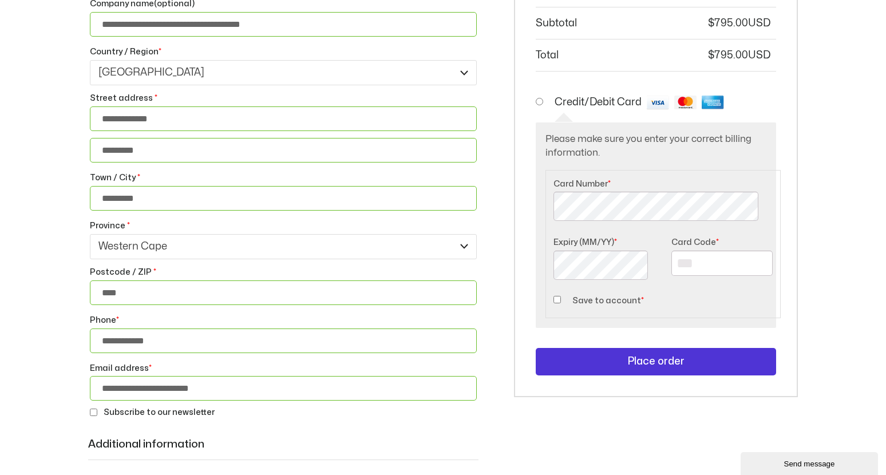
click at [692, 269] on input "Card Code *" at bounding box center [721, 263] width 101 height 25
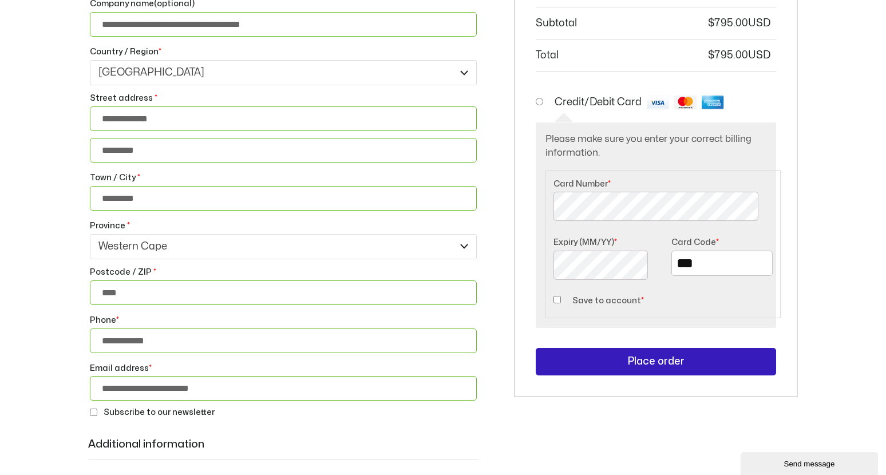
type input "***"
click at [663, 363] on button "Place order" at bounding box center [656, 362] width 240 height 29
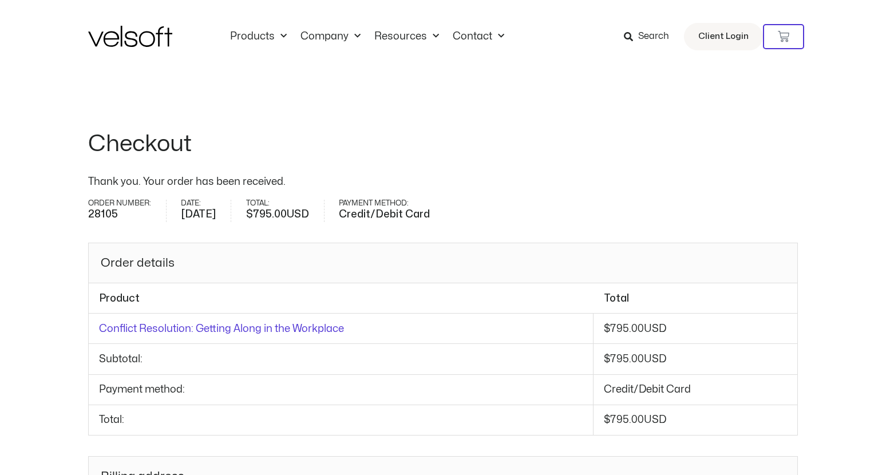
click at [847, 180] on div "Checkout Thank you. Your order has been received. Order number: 28105 Date: [DA…" at bounding box center [443, 415] width 886 height 685
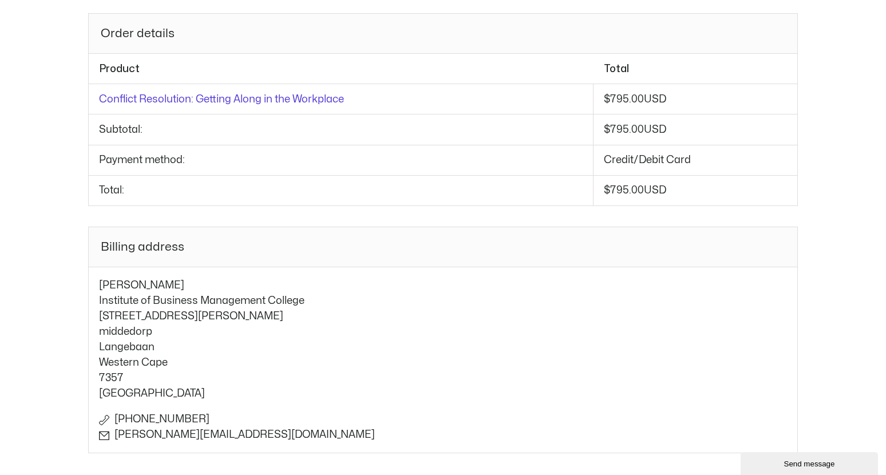
scroll to position [229, 0]
click at [824, 235] on div "Checkout Thank you. Your order has been received. Order number: 28105 Date: [DA…" at bounding box center [443, 186] width 886 height 685
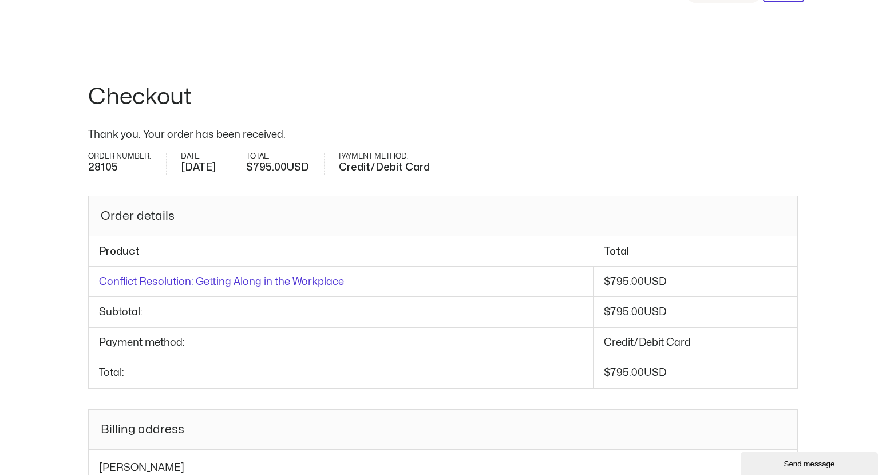
scroll to position [0, 0]
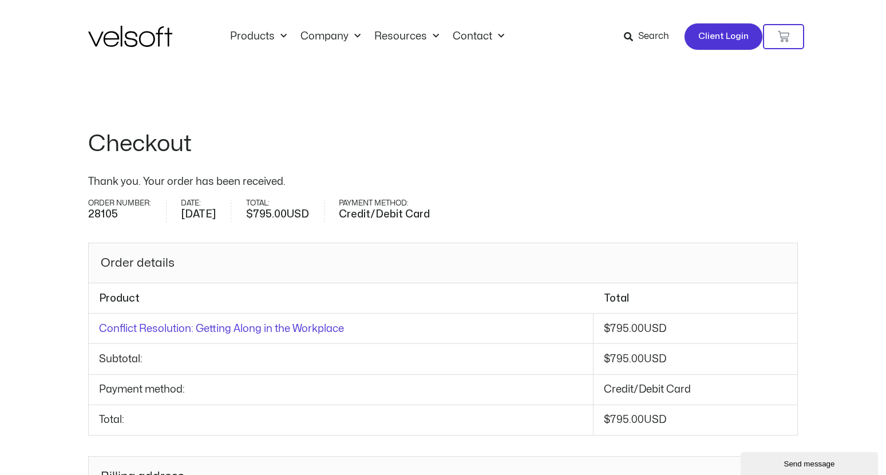
click at [713, 37] on span "Client Login" at bounding box center [723, 36] width 50 height 15
